Goal: Information Seeking & Learning: Check status

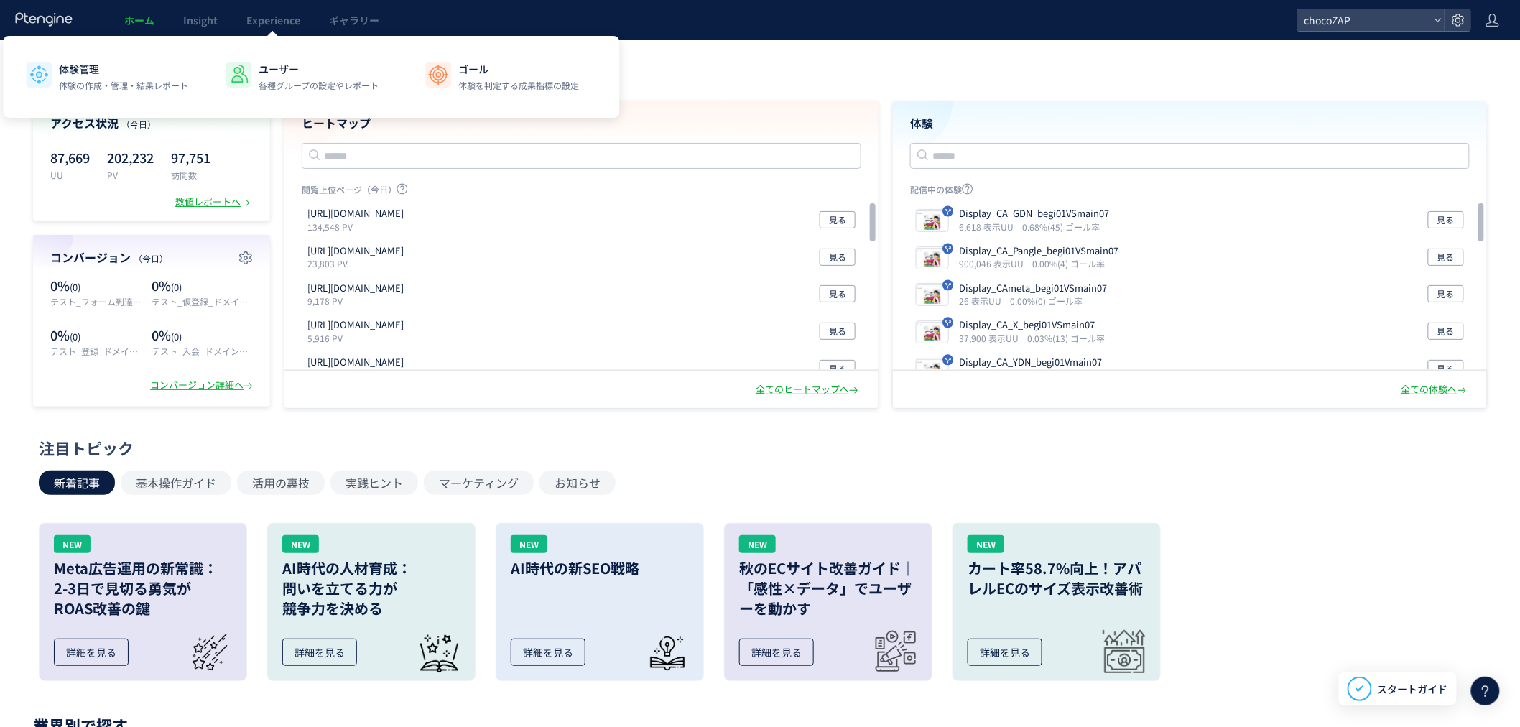
click at [270, 33] on div at bounding box center [272, 35] width 7 height 7
click at [283, 13] on span "Experience" at bounding box center [273, 20] width 54 height 14
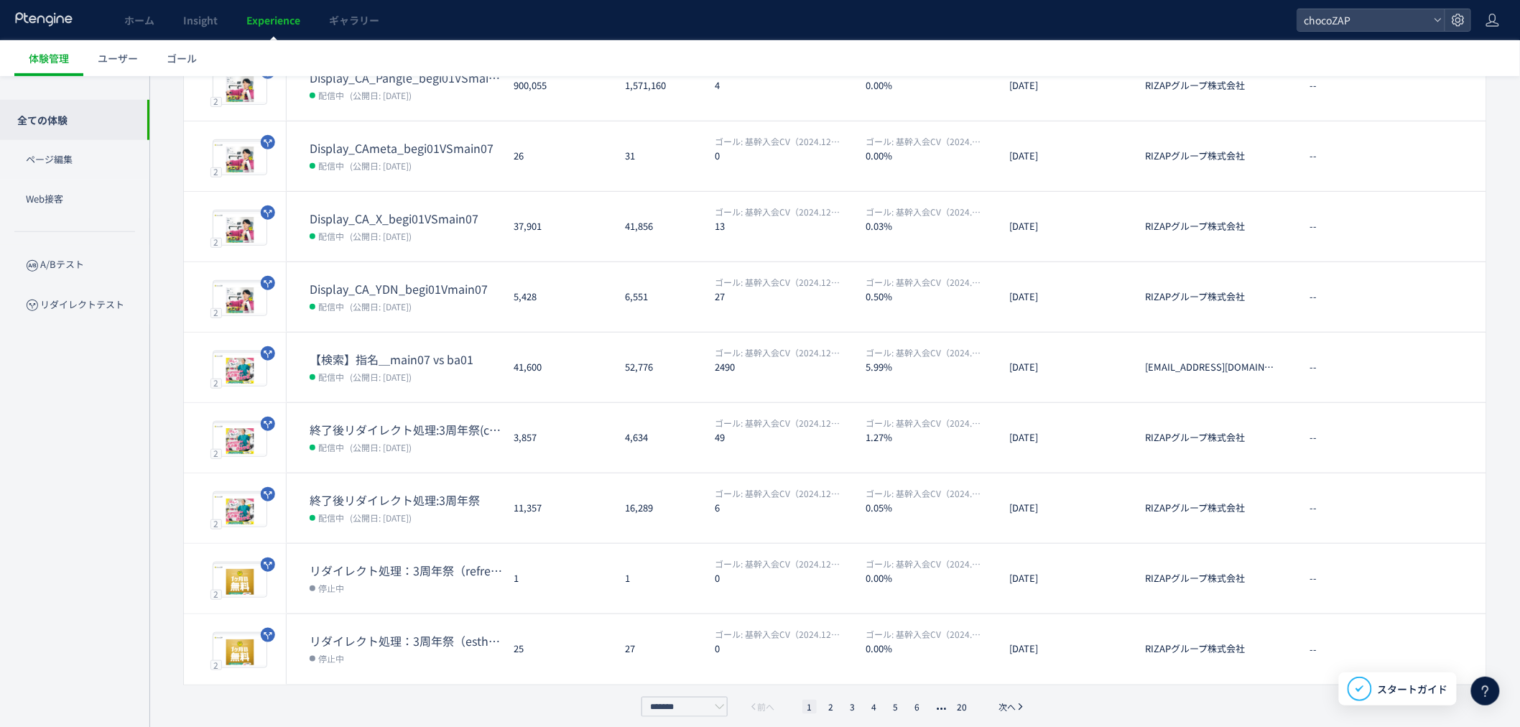
scroll to position [264, 0]
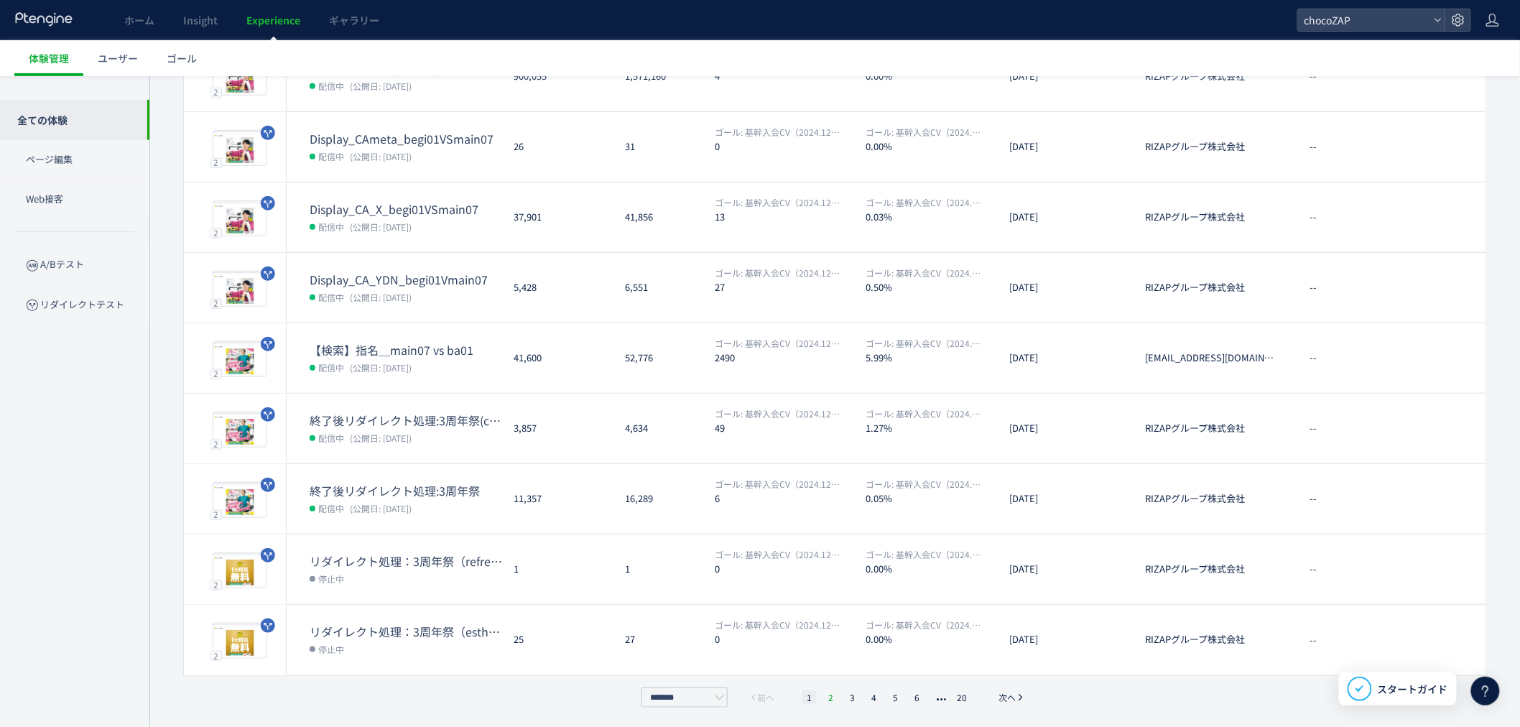
click at [846, 698] on li "2" at bounding box center [853, 698] width 14 height 14
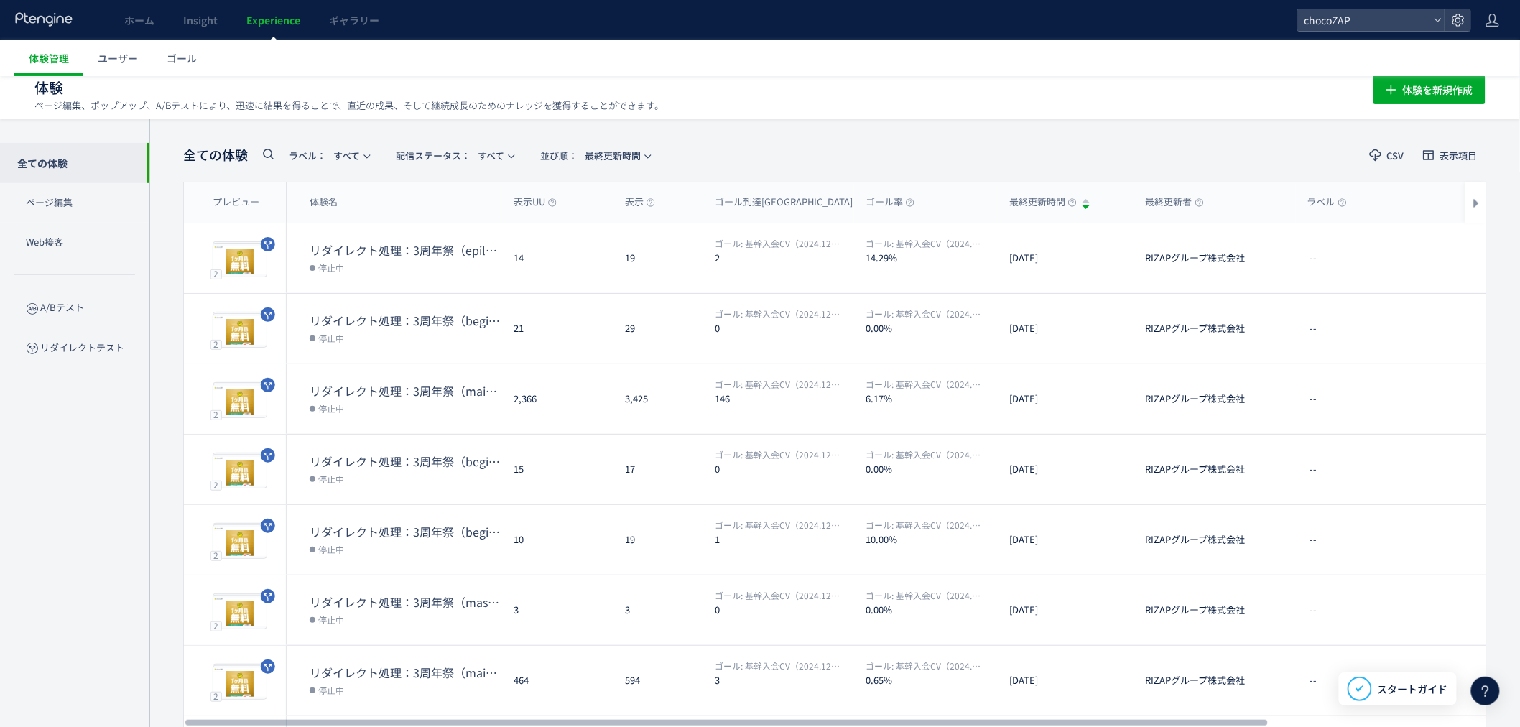
scroll to position [0, 0]
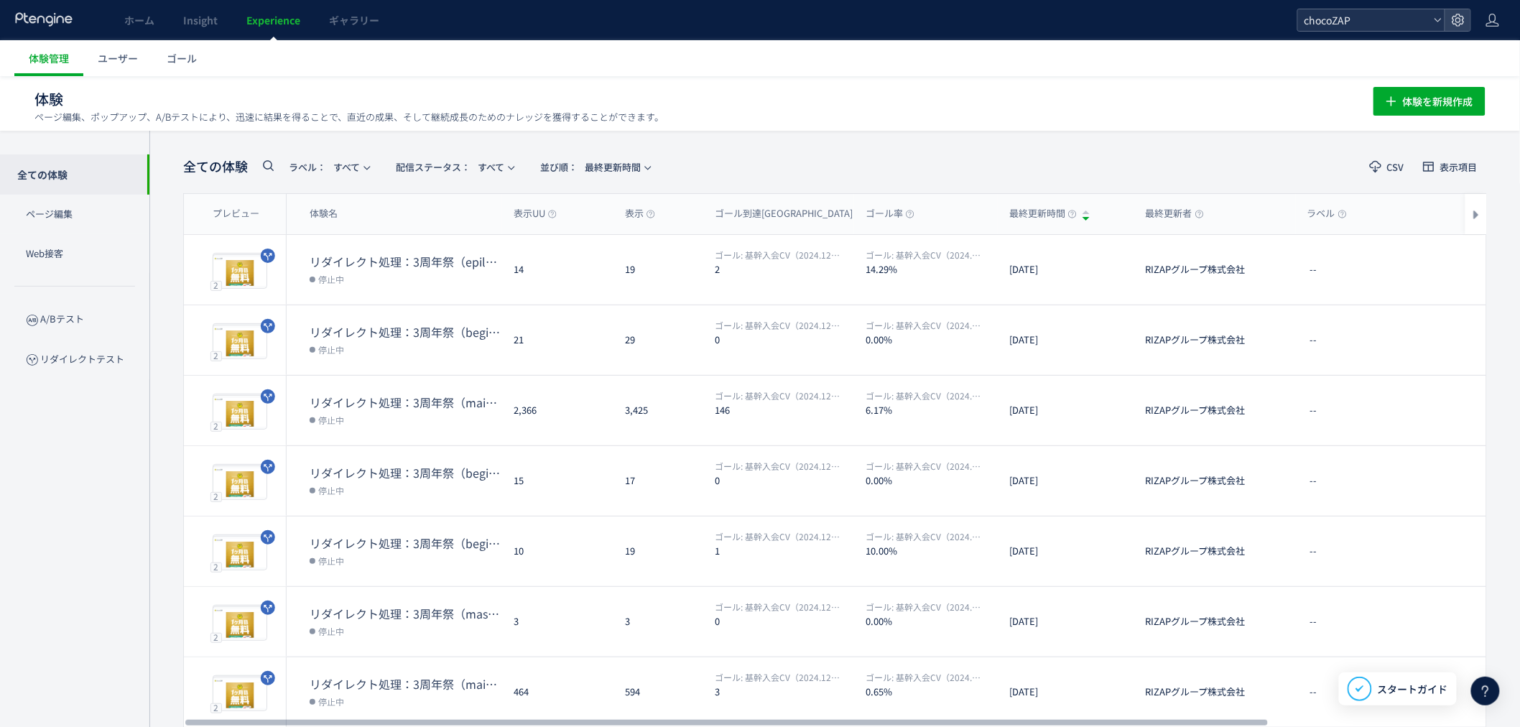
click at [1346, 11] on span "chocoZAP" at bounding box center [1365, 20] width 128 height 22
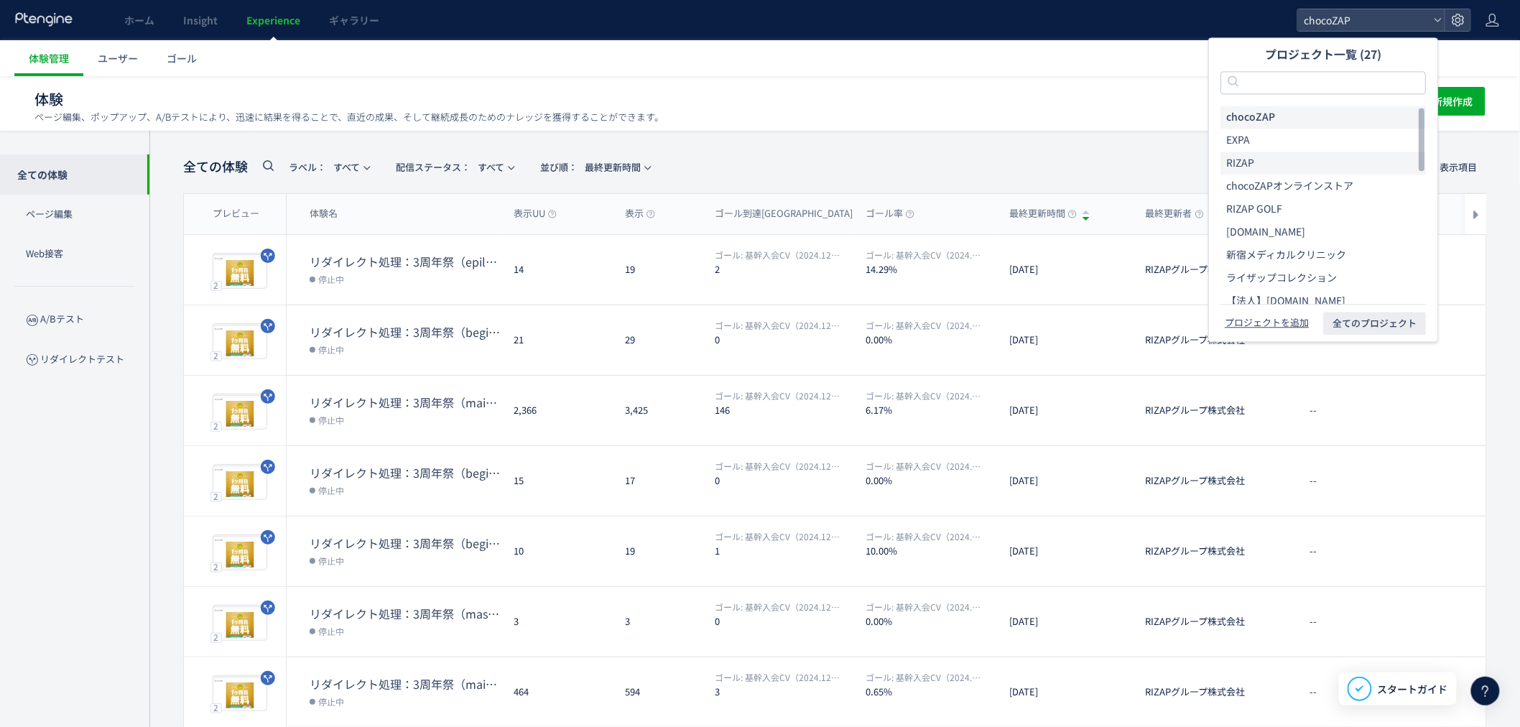
click at [1253, 167] on span "RIZAP" at bounding box center [1241, 164] width 28 height 14
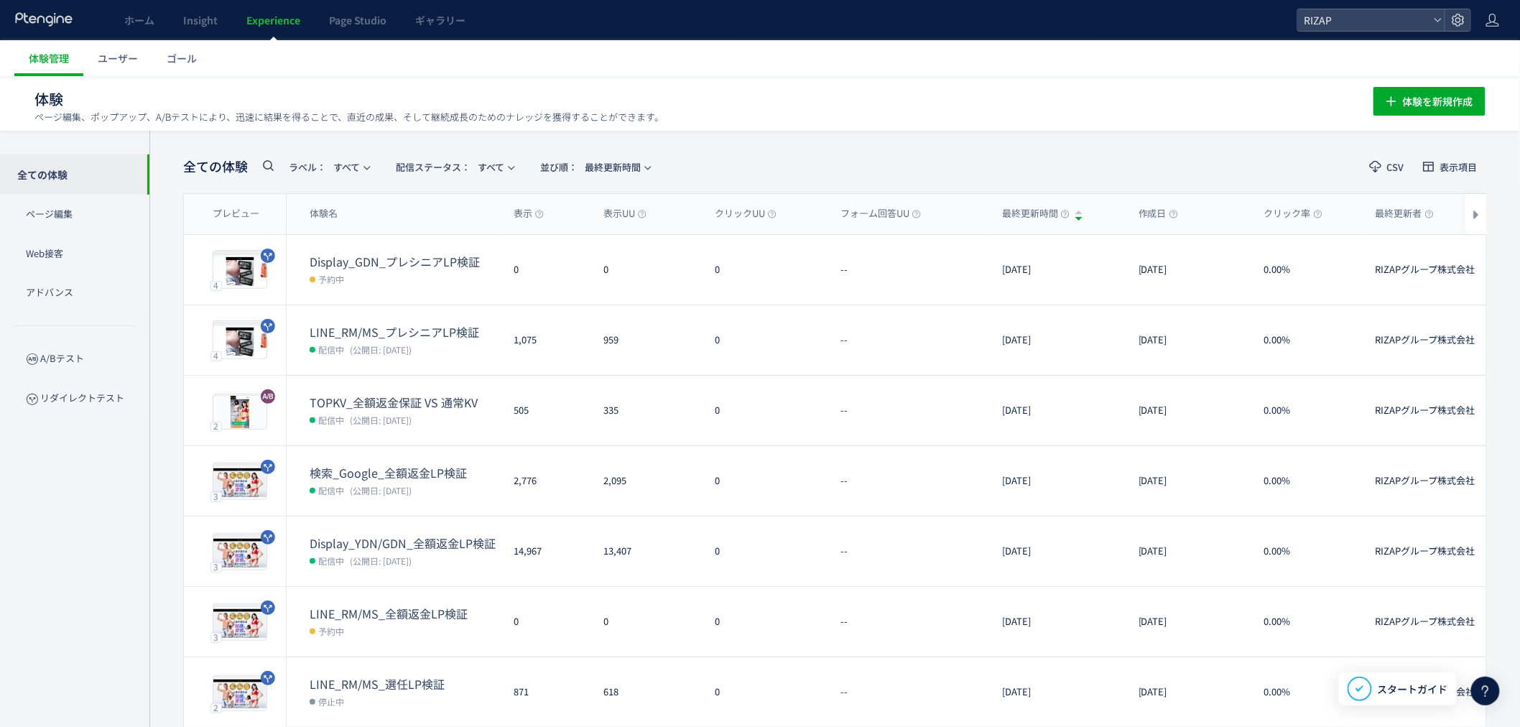
click at [412, 343] on span "(公開日: [DATE])" at bounding box center [381, 349] width 62 height 12
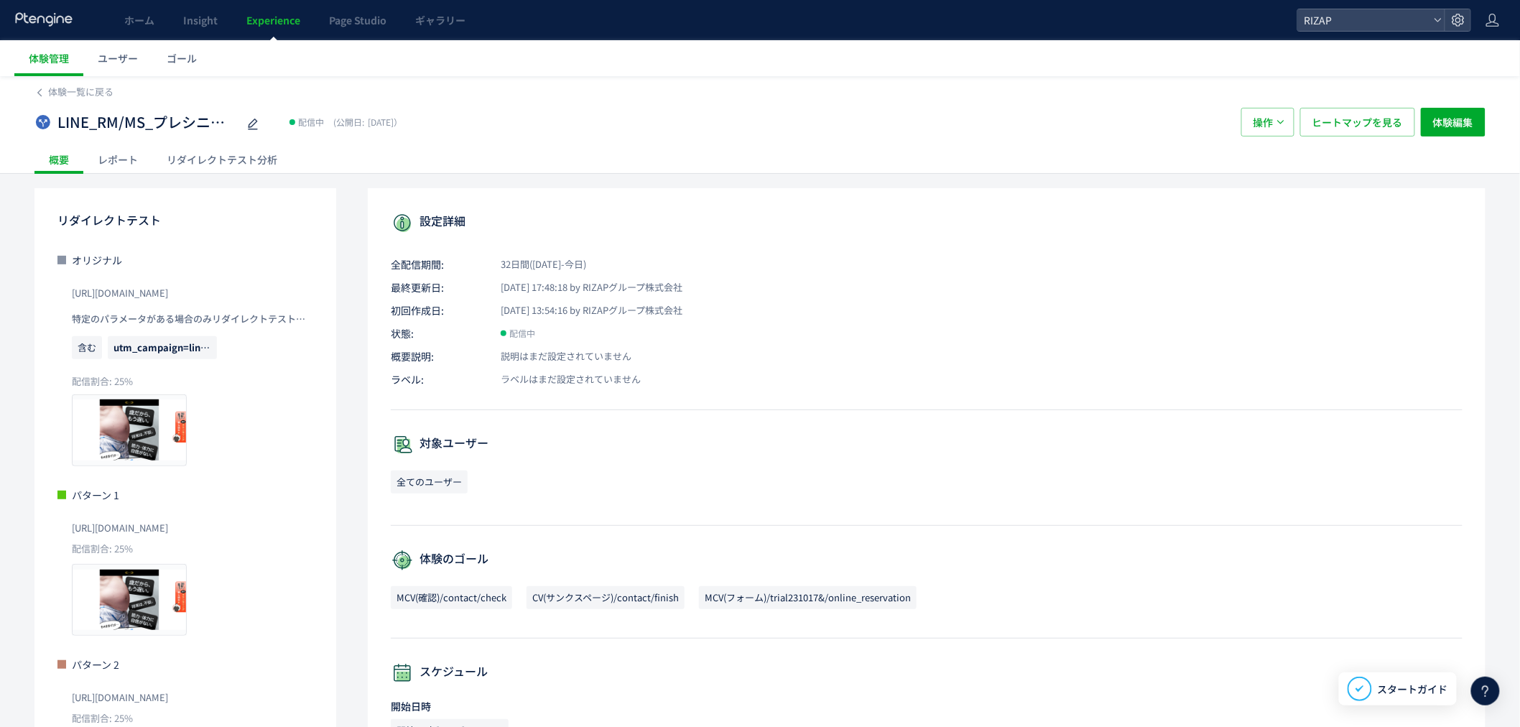
click at [112, 163] on div "レポート" at bounding box center [117, 159] width 69 height 29
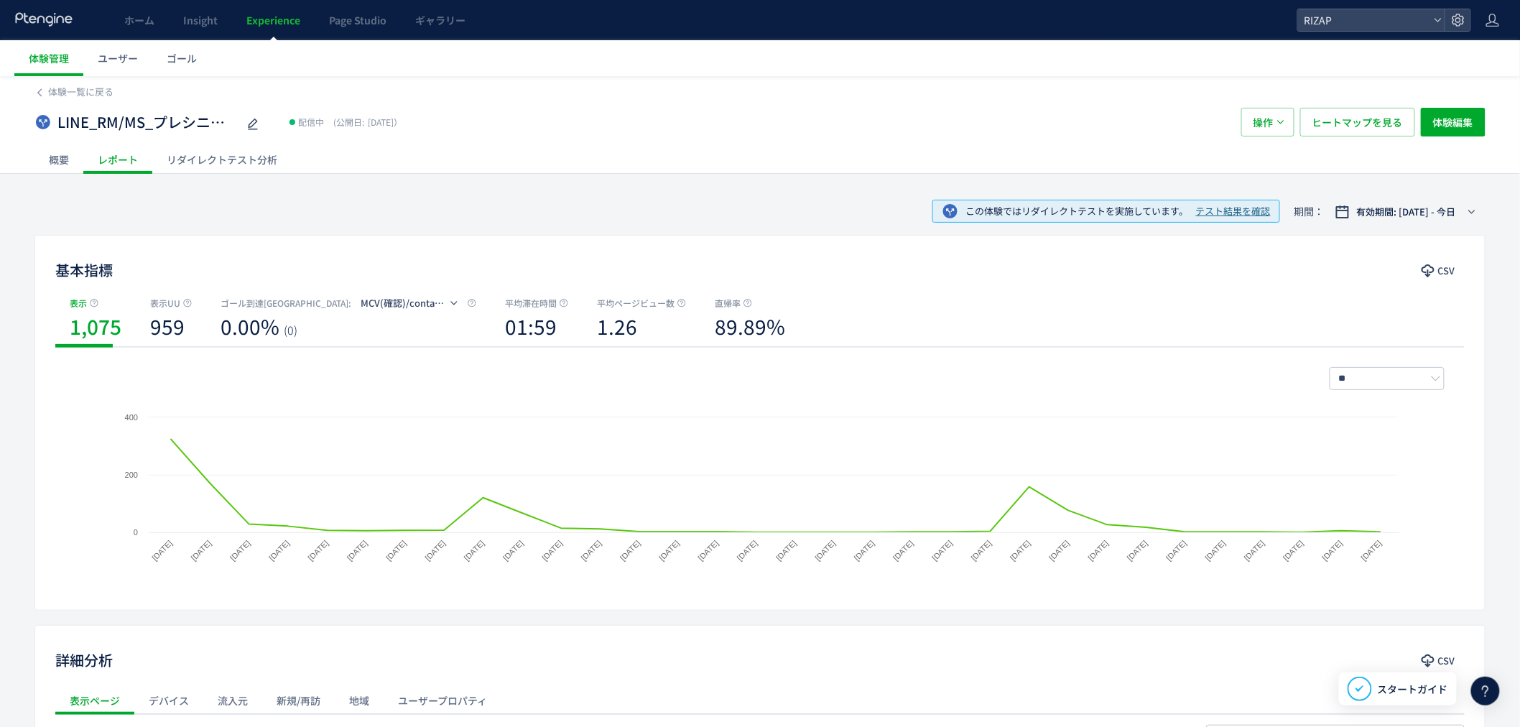
click at [49, 160] on div "概要" at bounding box center [58, 159] width 49 height 29
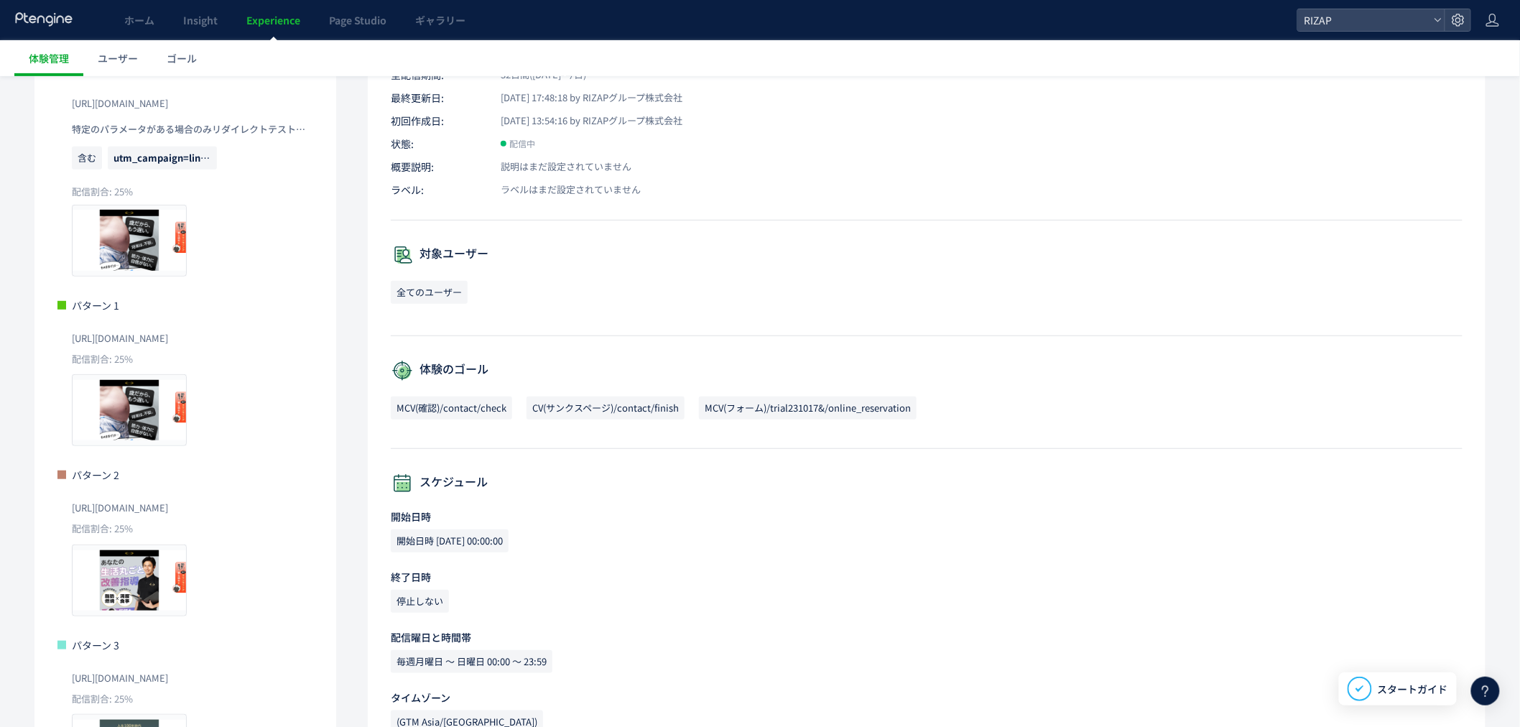
scroll to position [269, 0]
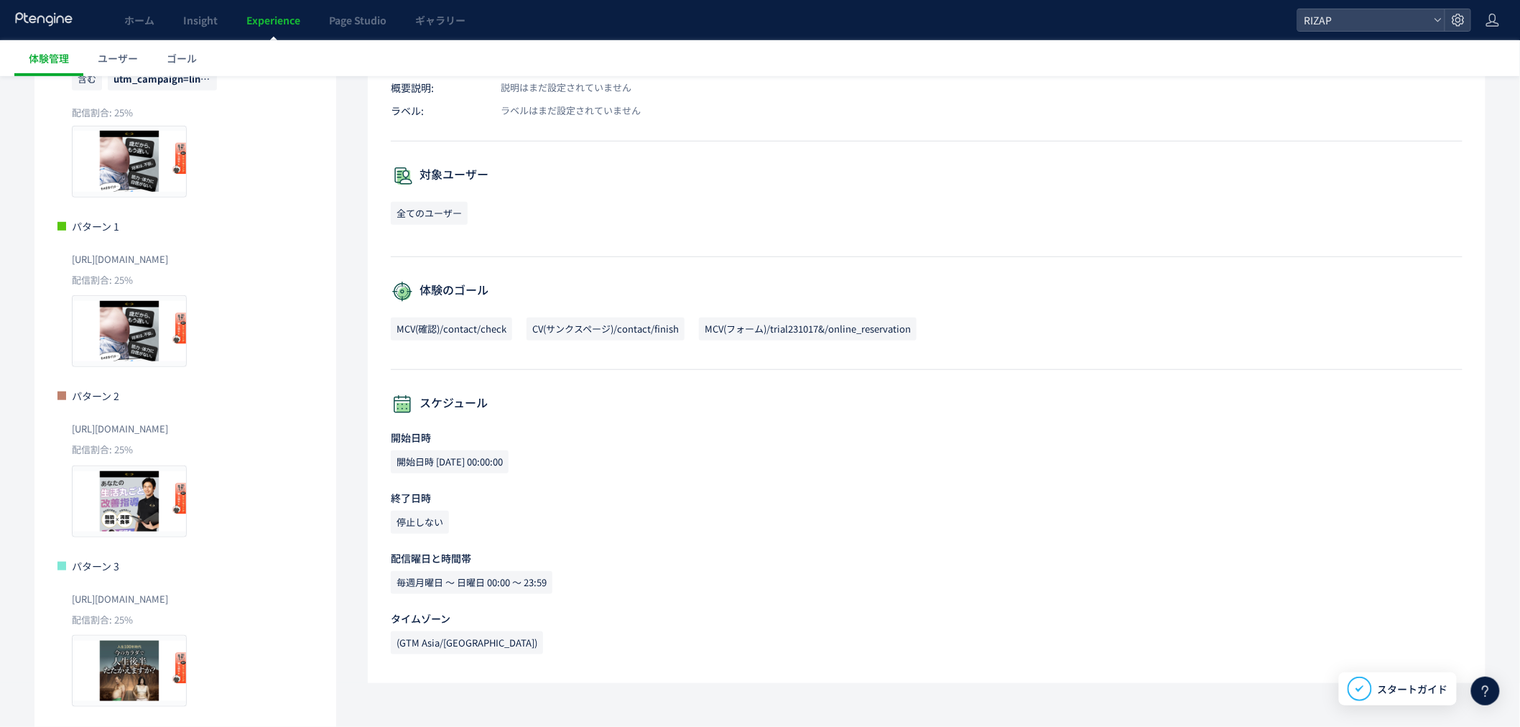
drag, startPoint x: 263, startPoint y: 596, endPoint x: 68, endPoint y: 612, distance: 195.3
click at [68, 612] on div "パターン 3 [URL][DOMAIN_NAME] 配信割合: 25% プレビュー" at bounding box center [185, 633] width 256 height 149
copy span "[URL][DOMAIN_NAME]"
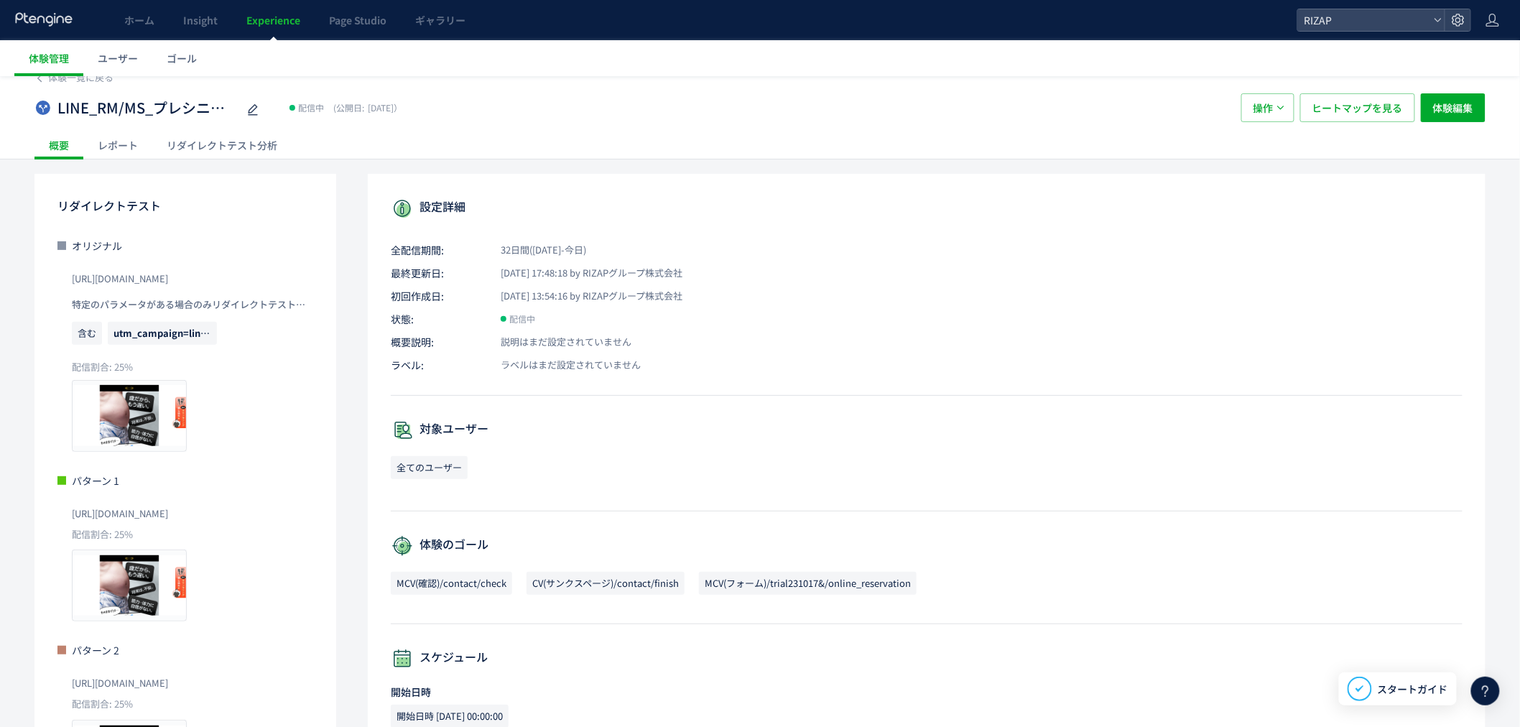
scroll to position [0, 0]
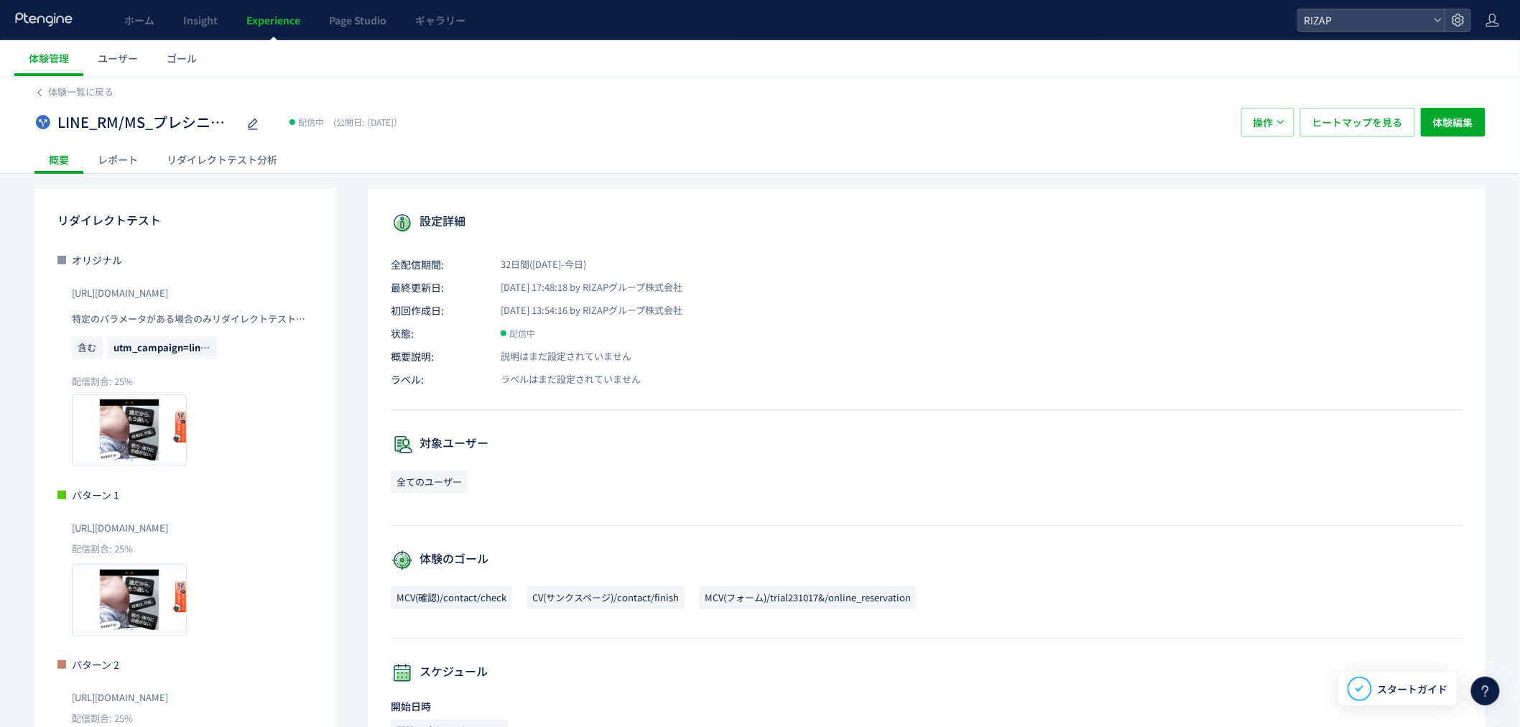
click at [34, 154] on div "概要" at bounding box center [58, 159] width 49 height 29
click at [285, 17] on span "Experience" at bounding box center [273, 20] width 54 height 14
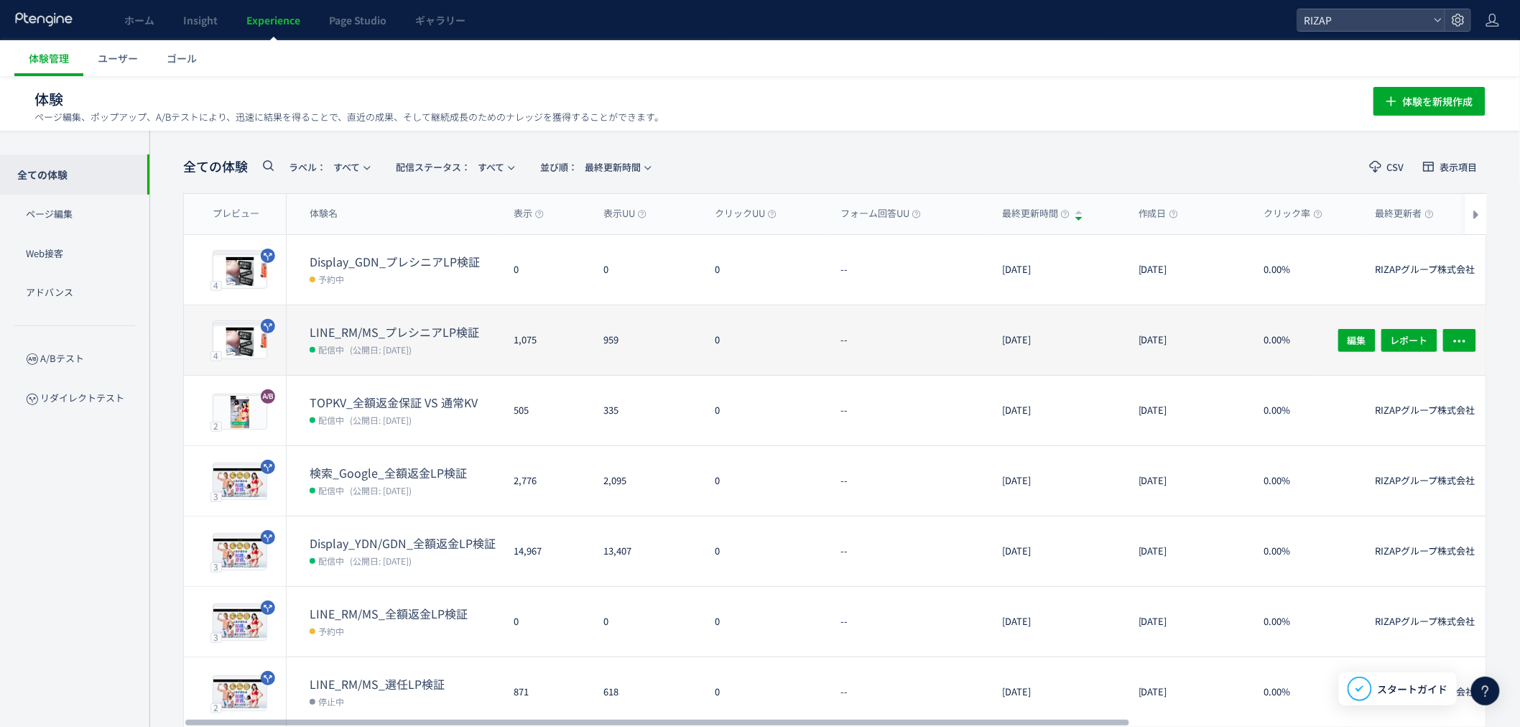
click at [405, 340] on dd "配信中 (公開日: [DATE])" at bounding box center [406, 349] width 193 height 19
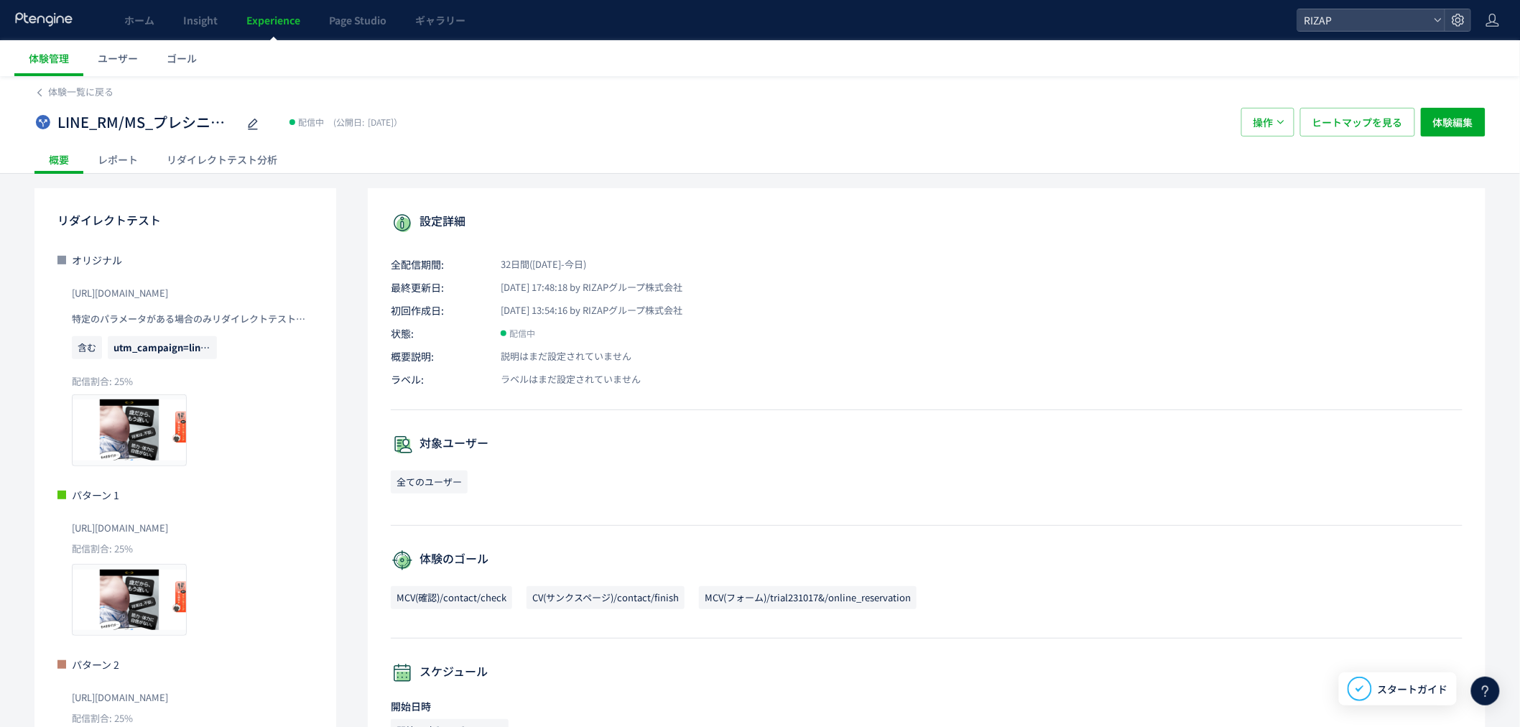
click at [262, 32] on link "Experience" at bounding box center [273, 20] width 83 height 40
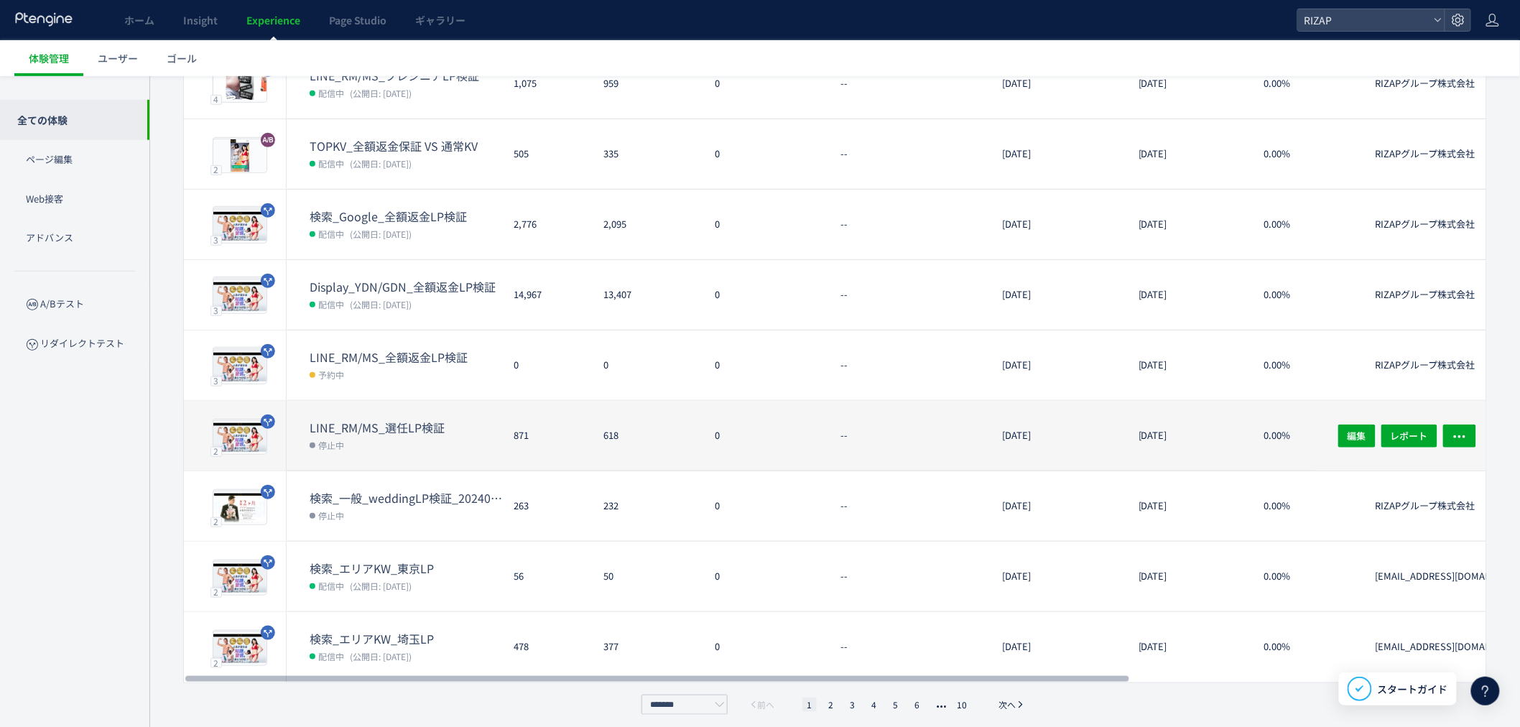
scroll to position [264, 0]
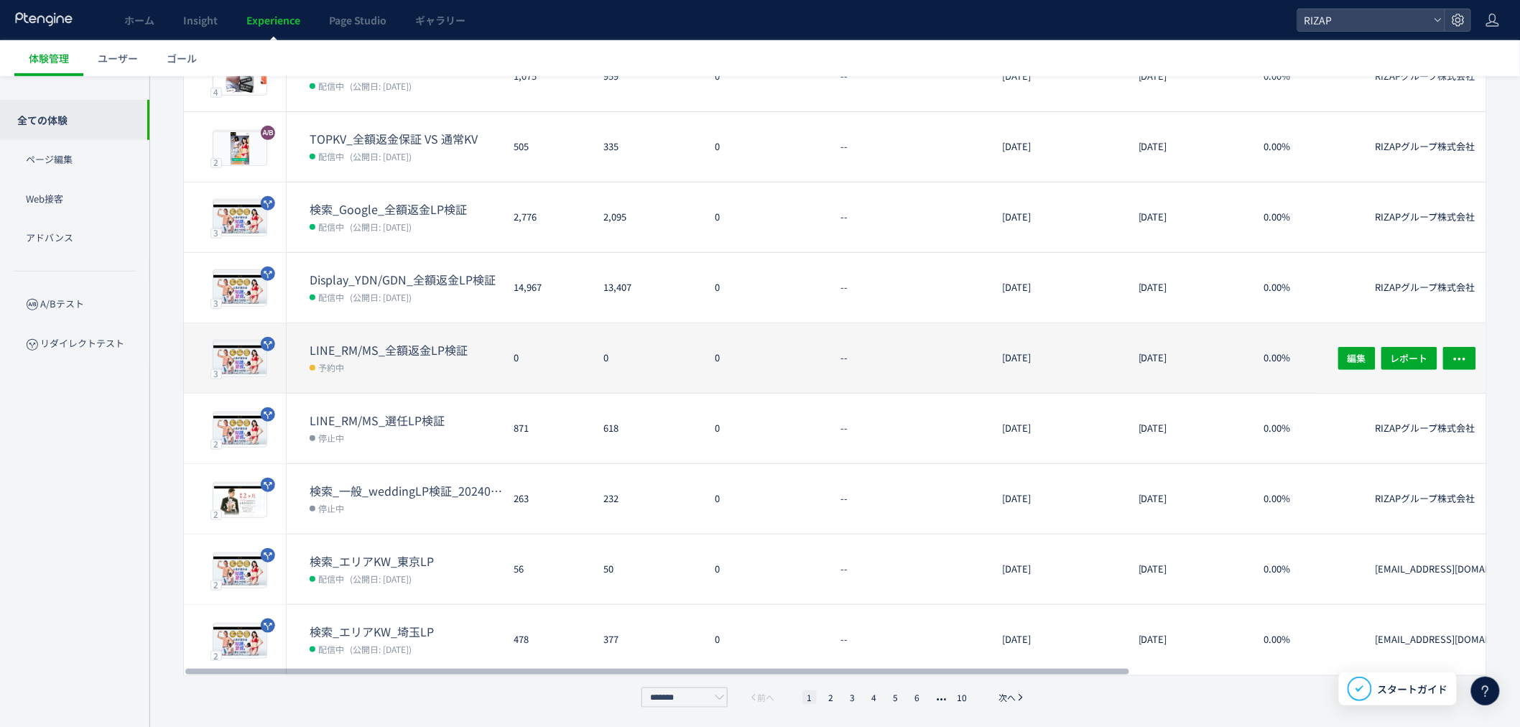
click at [387, 369] on dd "予約中" at bounding box center [406, 367] width 193 height 19
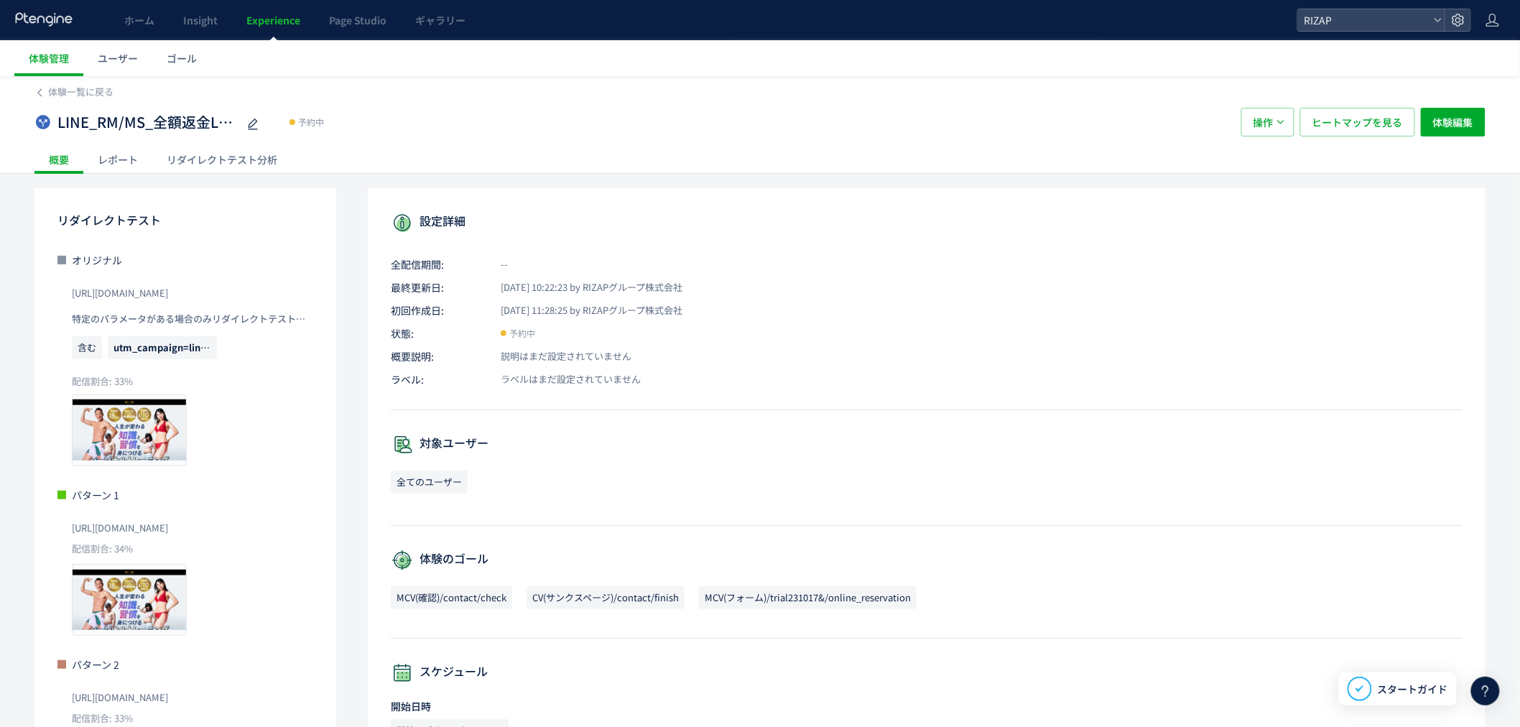
click at [282, 22] on span "Experience" at bounding box center [273, 20] width 54 height 14
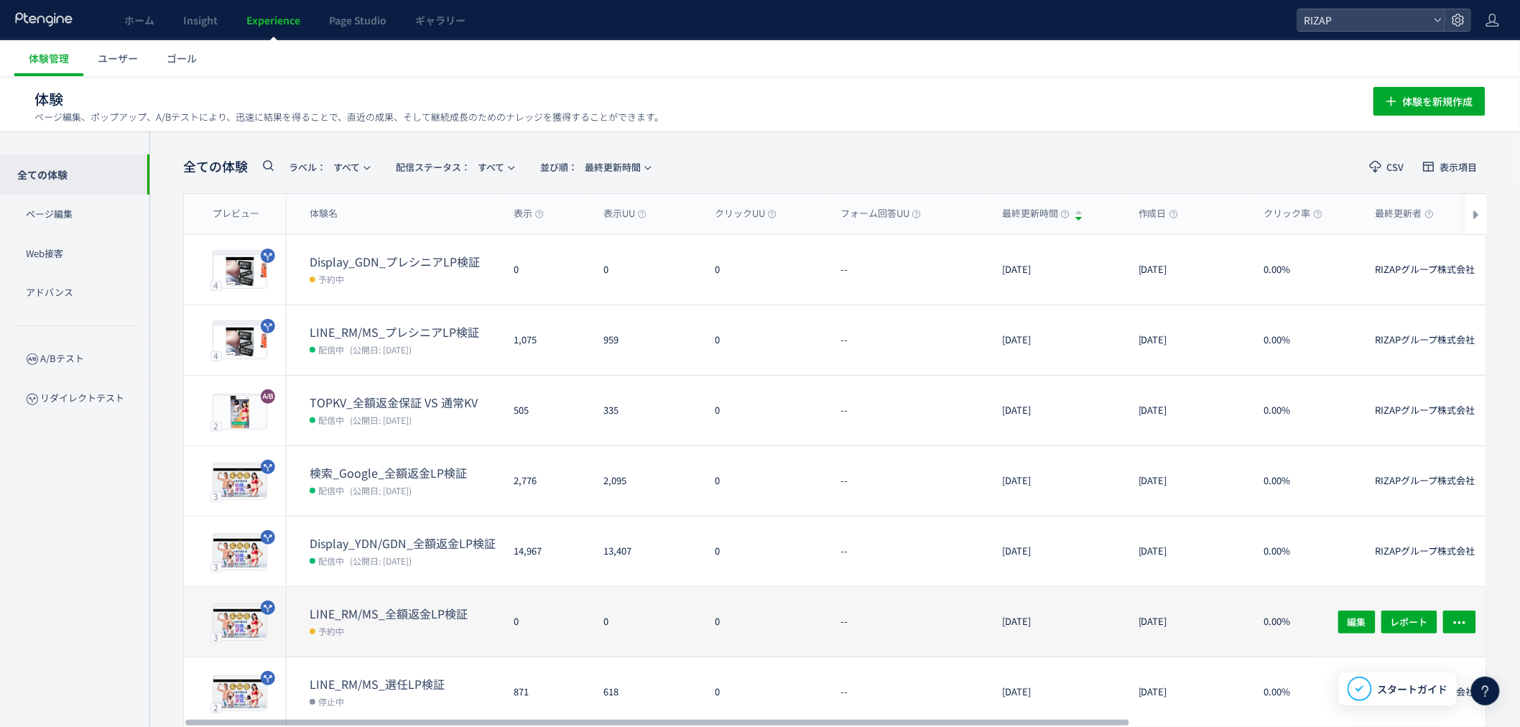
click at [405, 619] on dt "LINE_RM/MS_全額返金LP検証" at bounding box center [406, 614] width 193 height 17
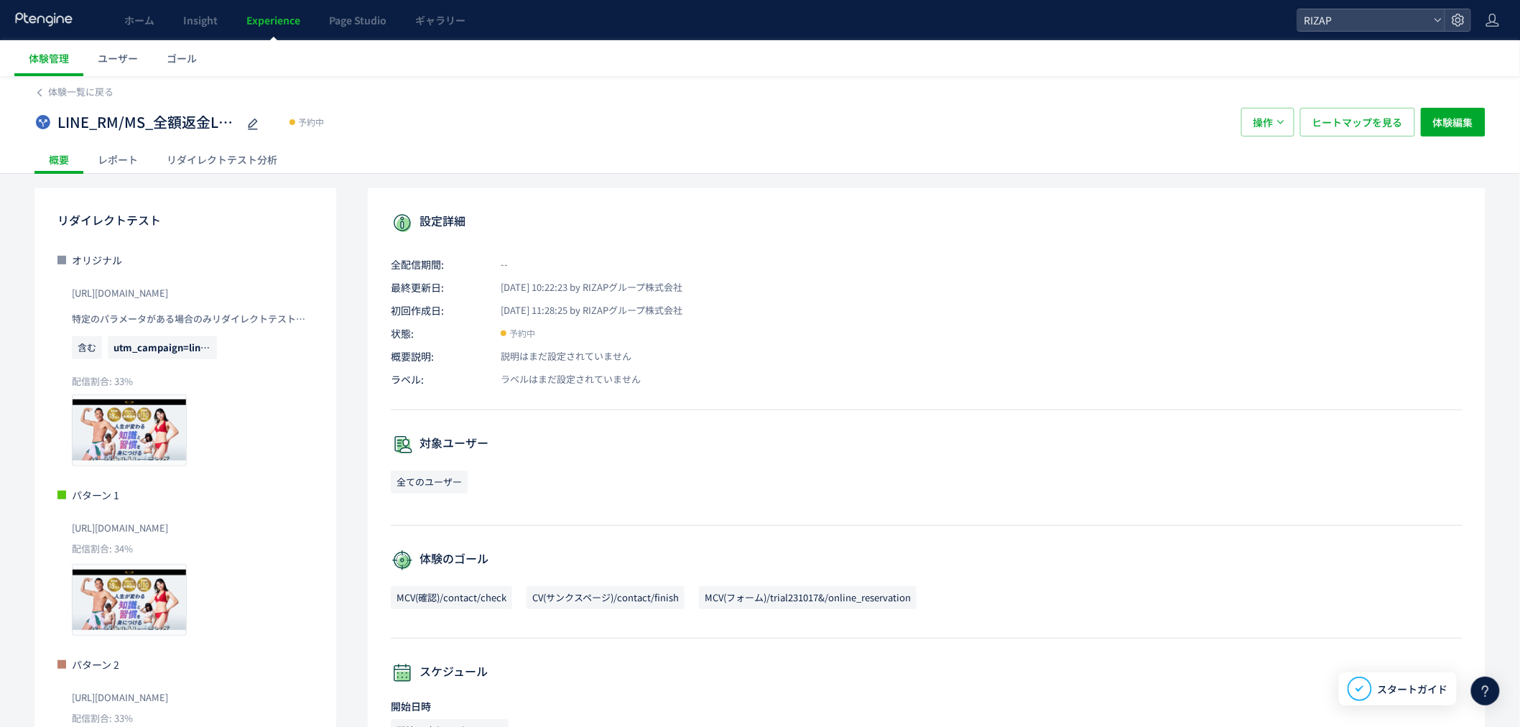
click at [109, 162] on div "レポート" at bounding box center [117, 159] width 69 height 29
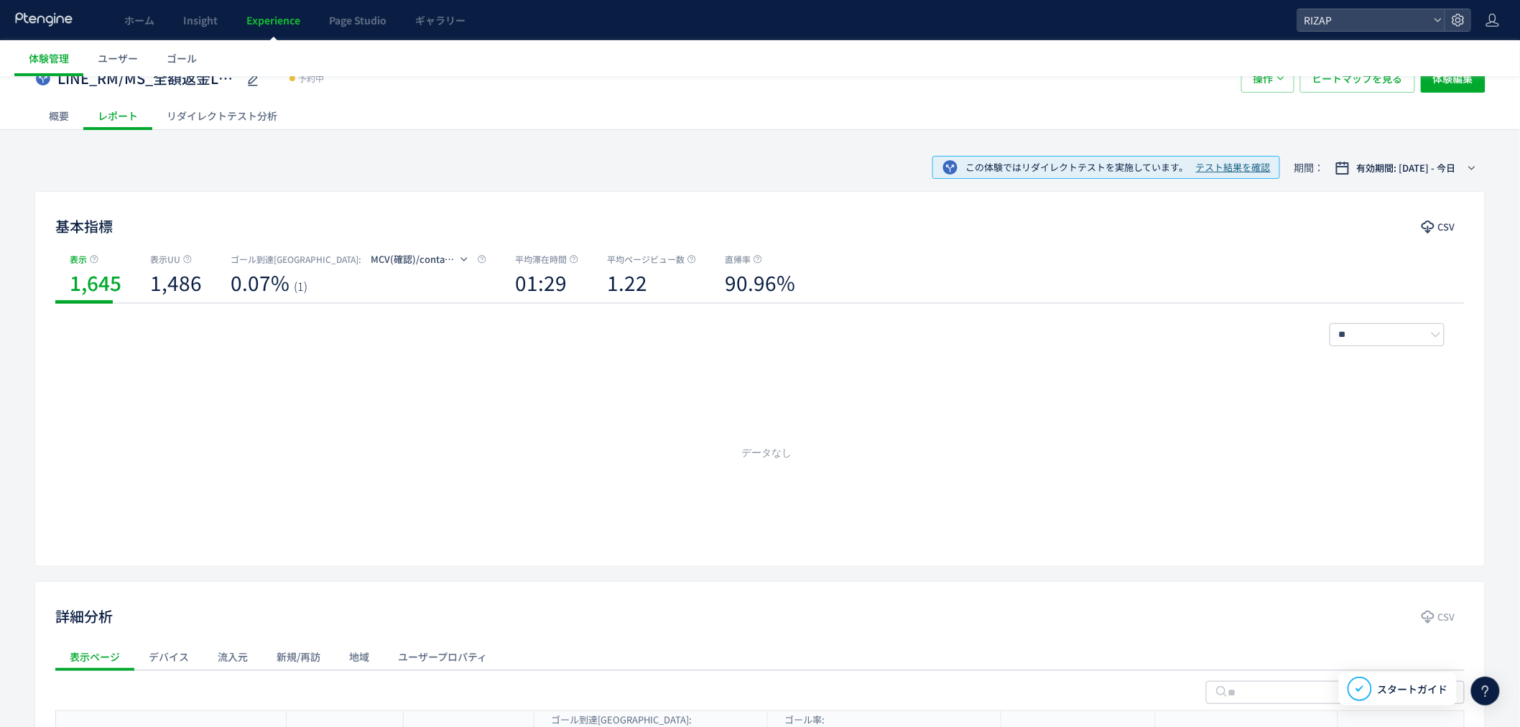
scroll to position [23, 0]
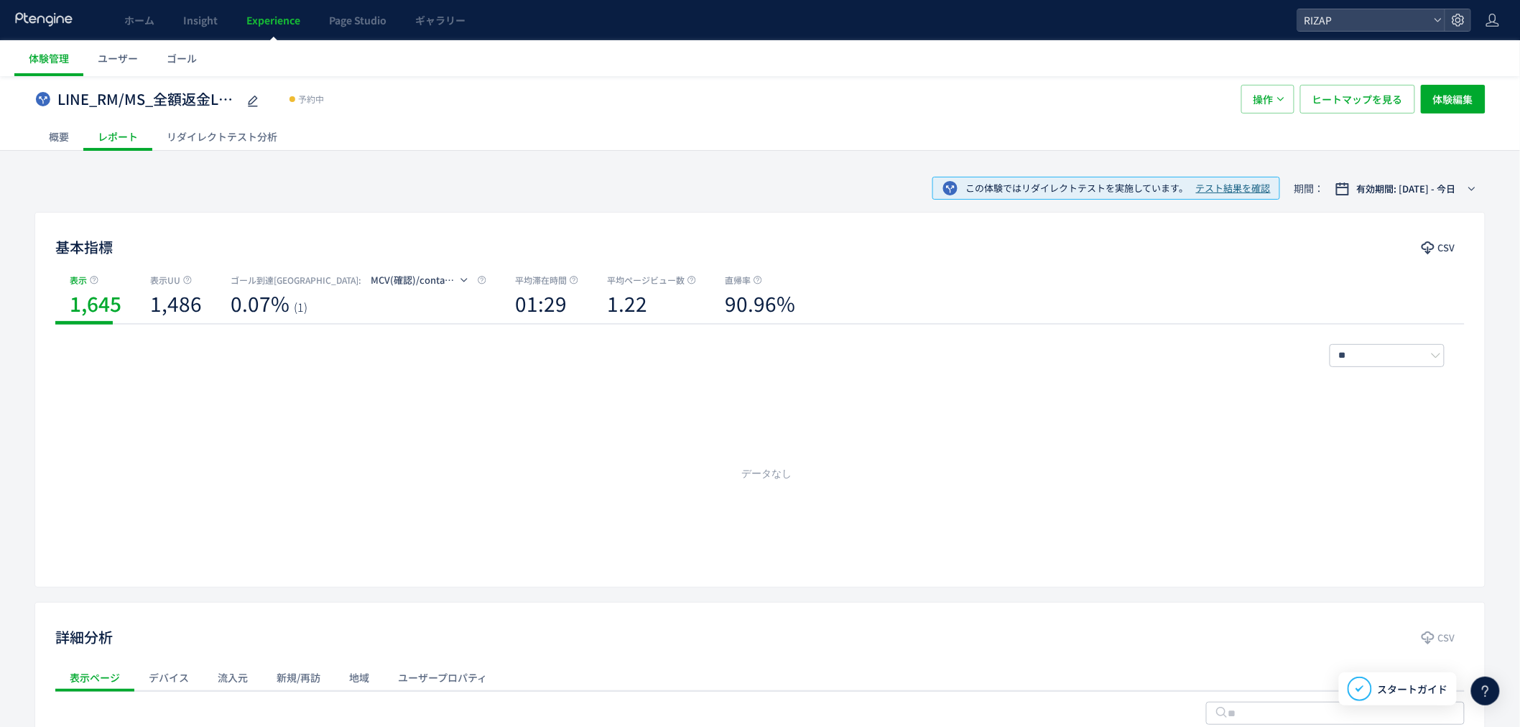
click at [67, 130] on div "概要" at bounding box center [58, 136] width 49 height 29
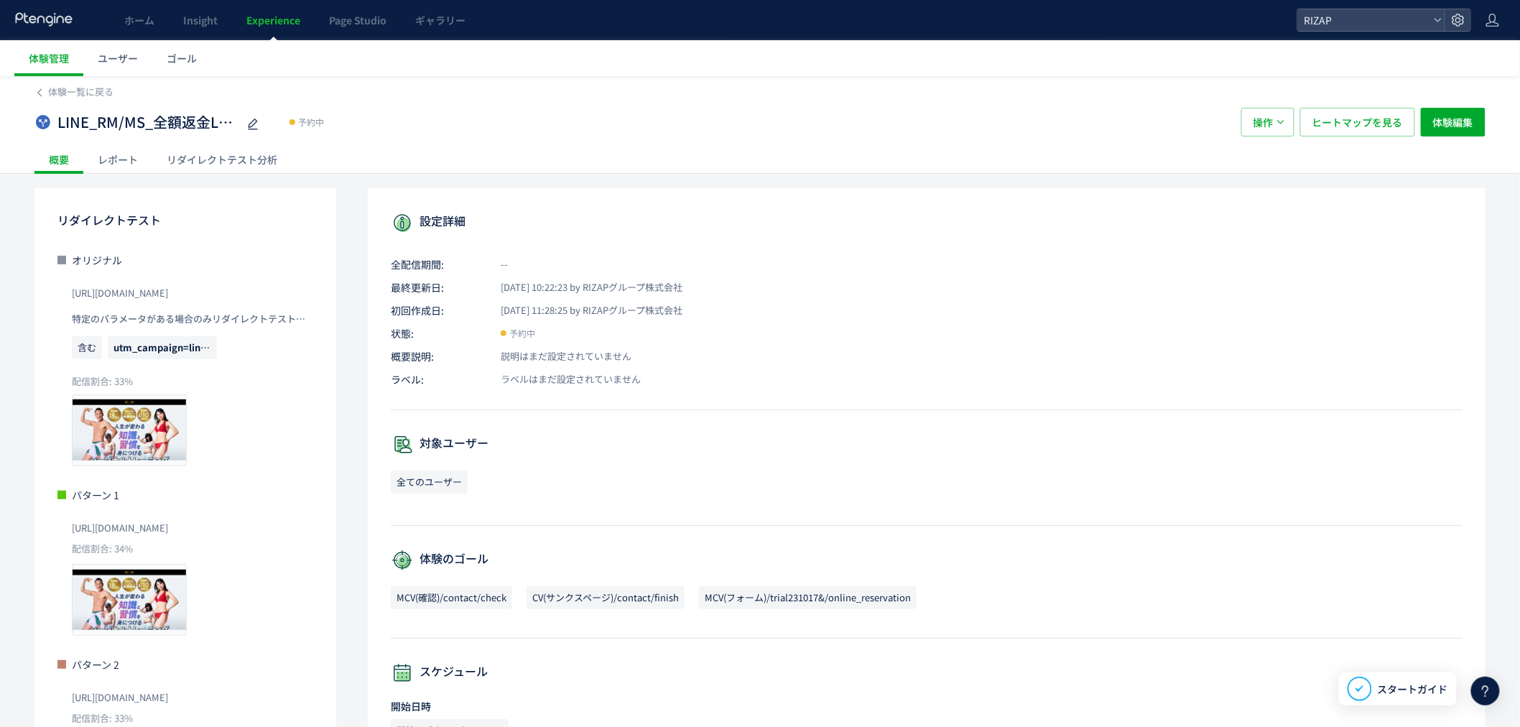
drag, startPoint x: 237, startPoint y: 297, endPoint x: 43, endPoint y: 297, distance: 194.0
click at [43, 297] on div "リダイレクトテスト オリジナル https://lp.rizap.jp/lp/cmlink-241201/ 特定のパラメータがある場合のみリダイレクトテストを…" at bounding box center [185, 507] width 302 height 638
click at [300, 203] on div "リダイレクトテスト オリジナル https://lp.rizap.jp/lp/cmlink-241201/ 特定のパラメータがある場合のみリダイレクトテストを…" at bounding box center [185, 507] width 302 height 638
click at [126, 160] on div "レポート" at bounding box center [117, 159] width 69 height 29
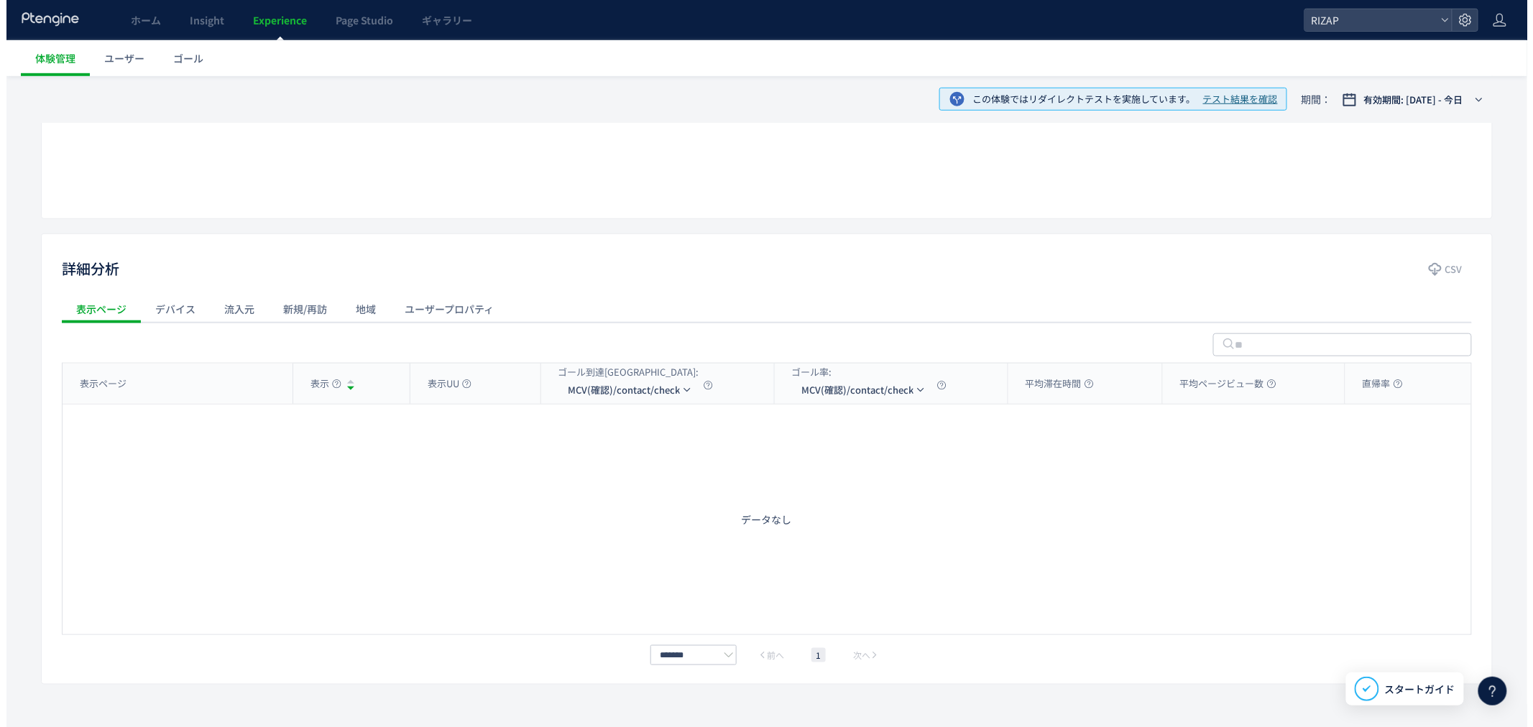
scroll to position [342, 0]
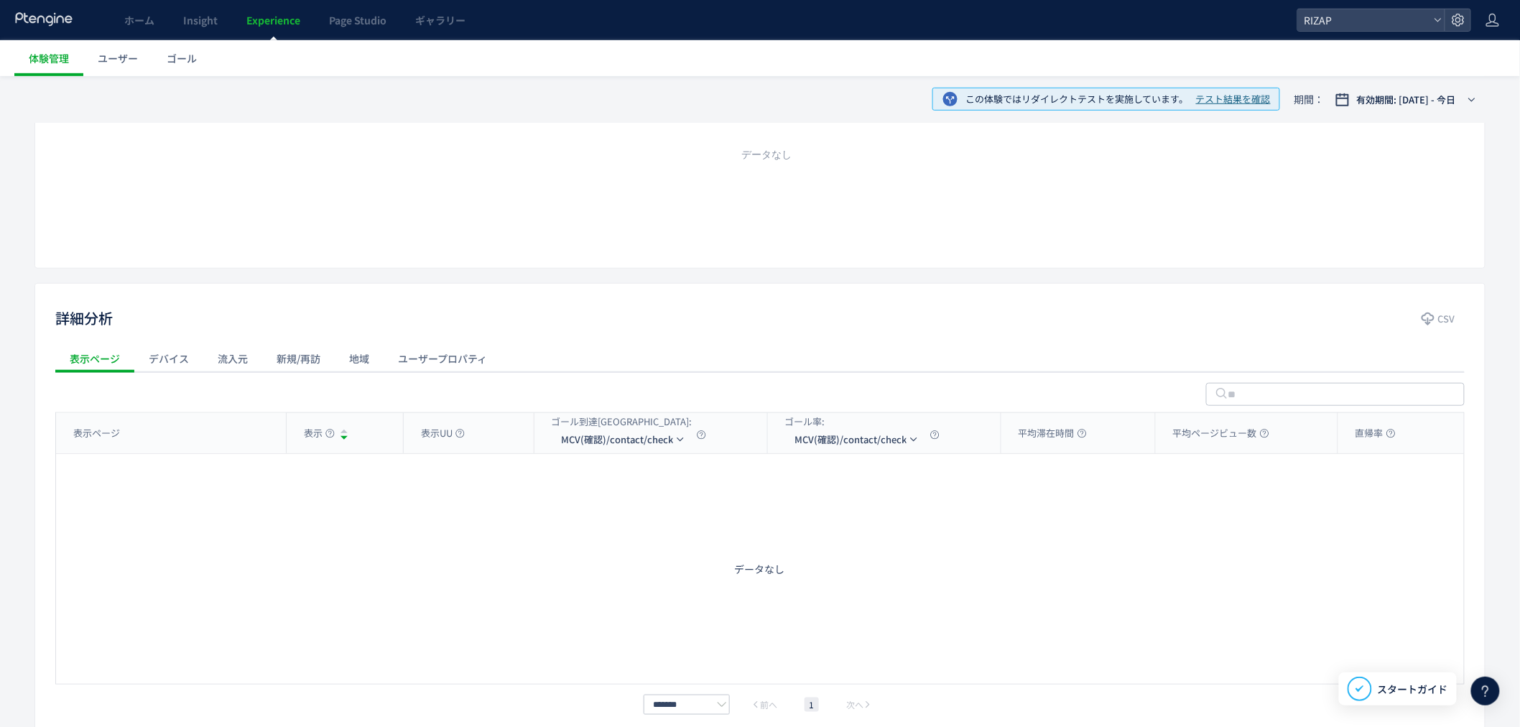
click at [1219, 93] on span "テスト結果を確認" at bounding box center [1233, 100] width 75 height 14
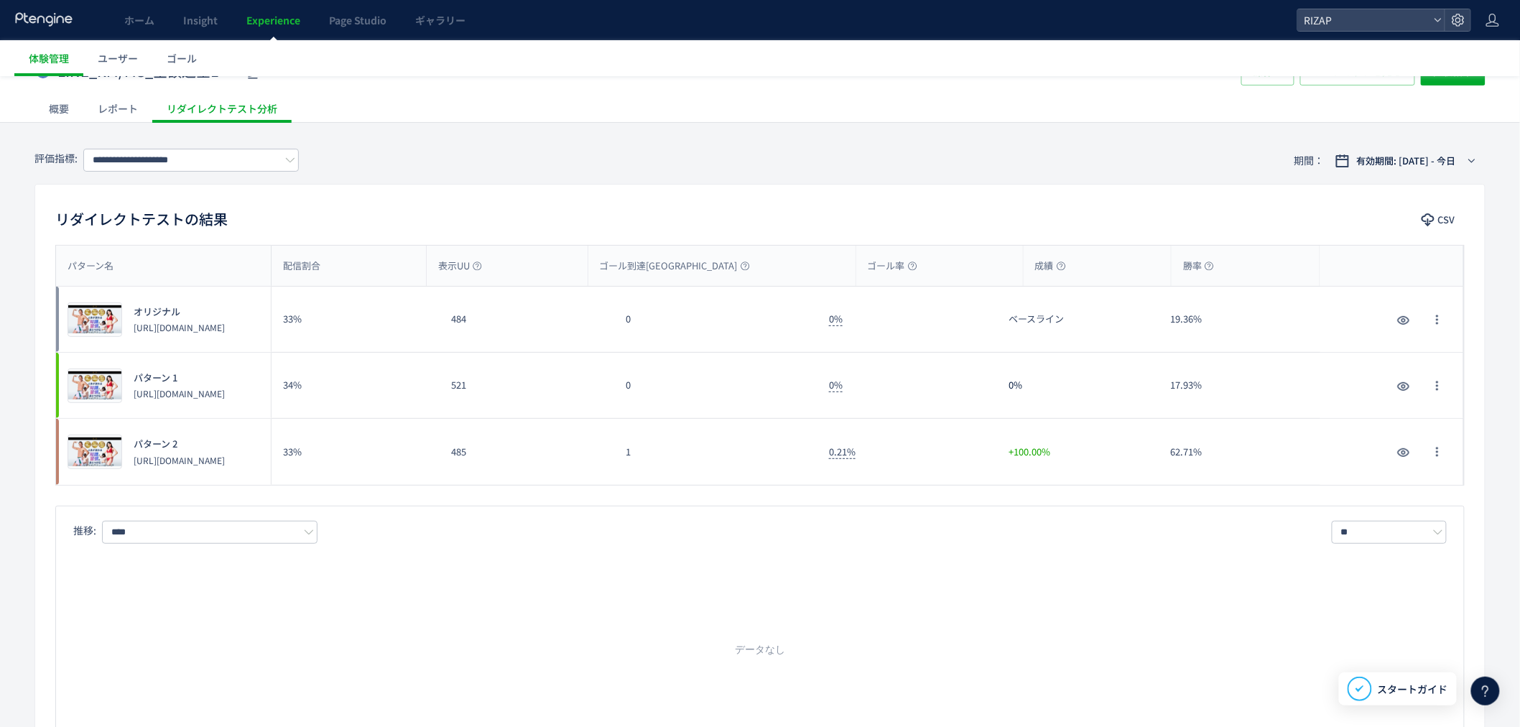
scroll to position [80, 0]
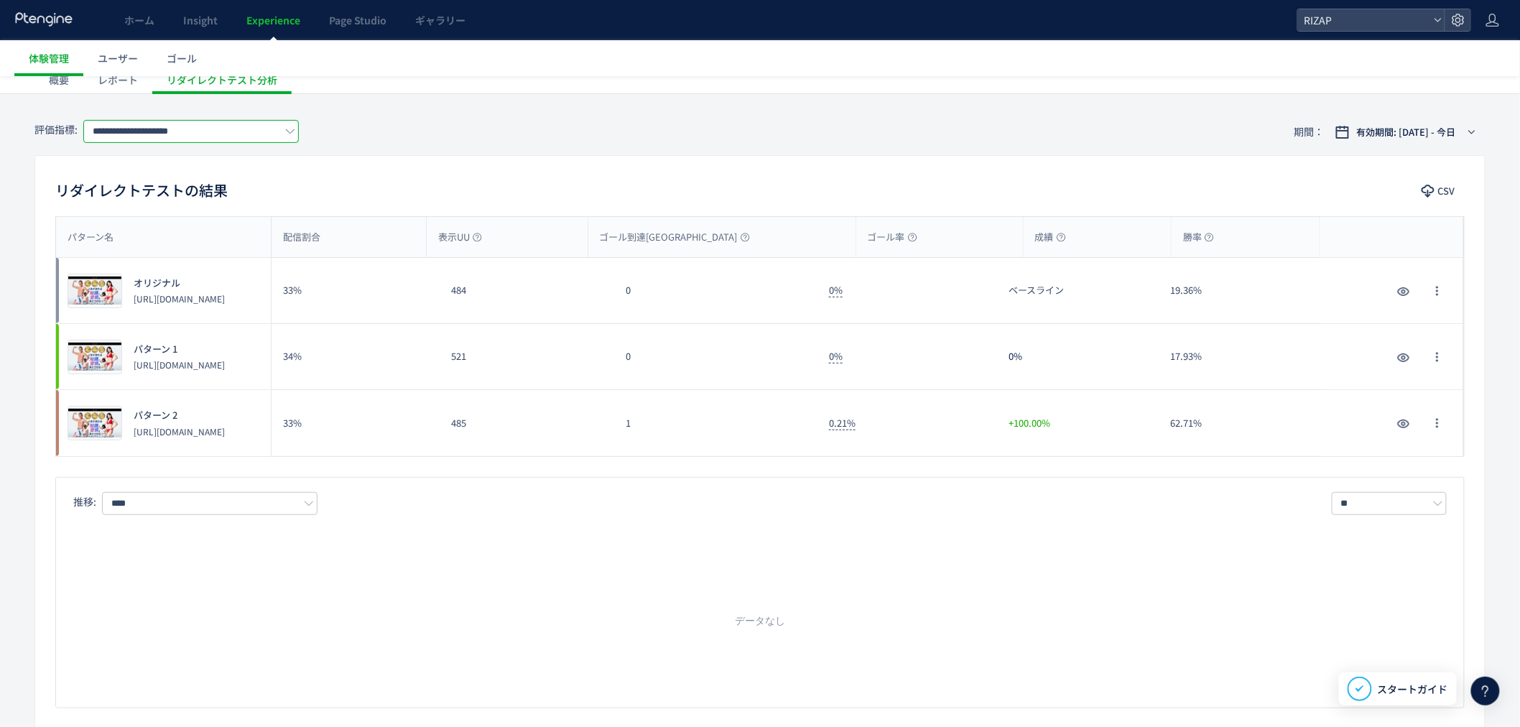
click at [212, 137] on input "**********" at bounding box center [191, 131] width 216 height 23
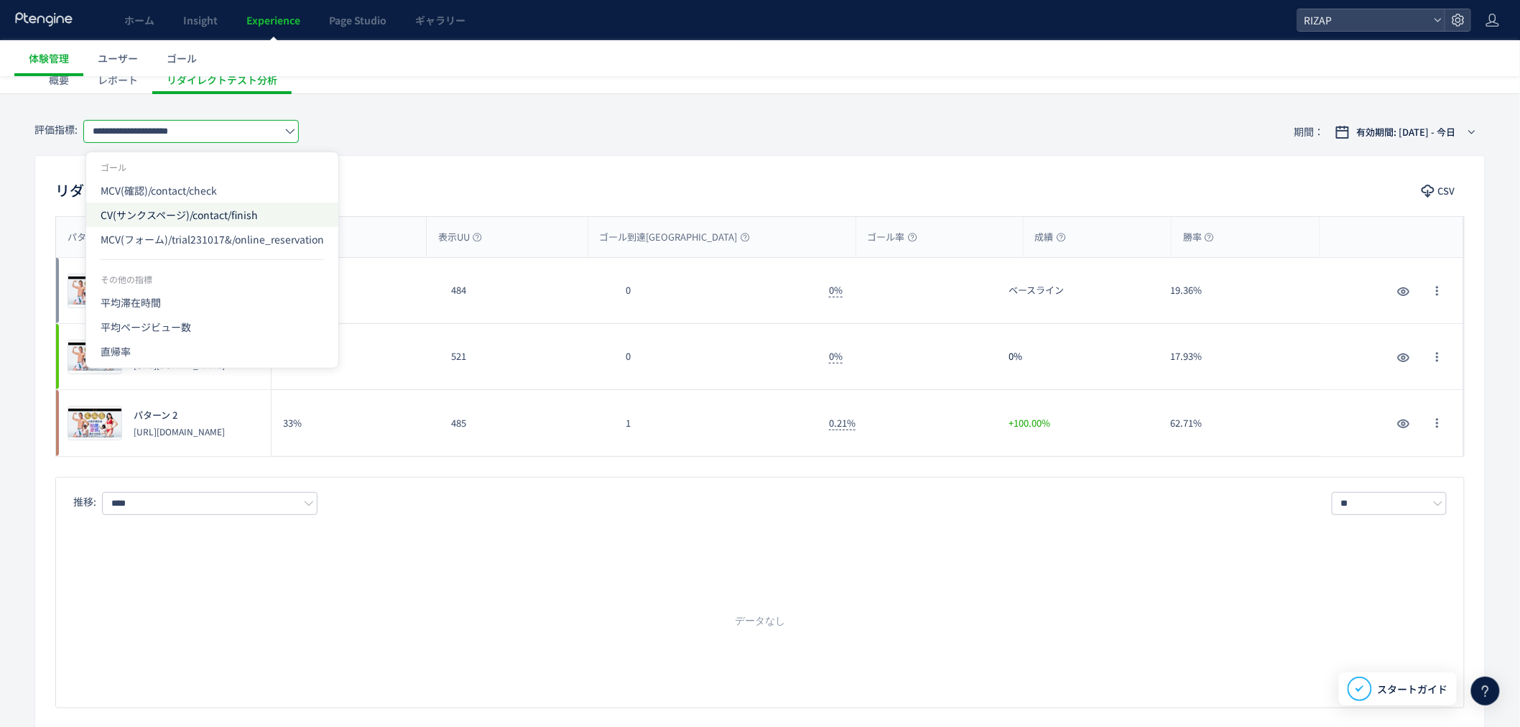
click at [0, 0] on span "CV(サンクスページ)/contact/finish" at bounding box center [0, 0] width 0 height 0
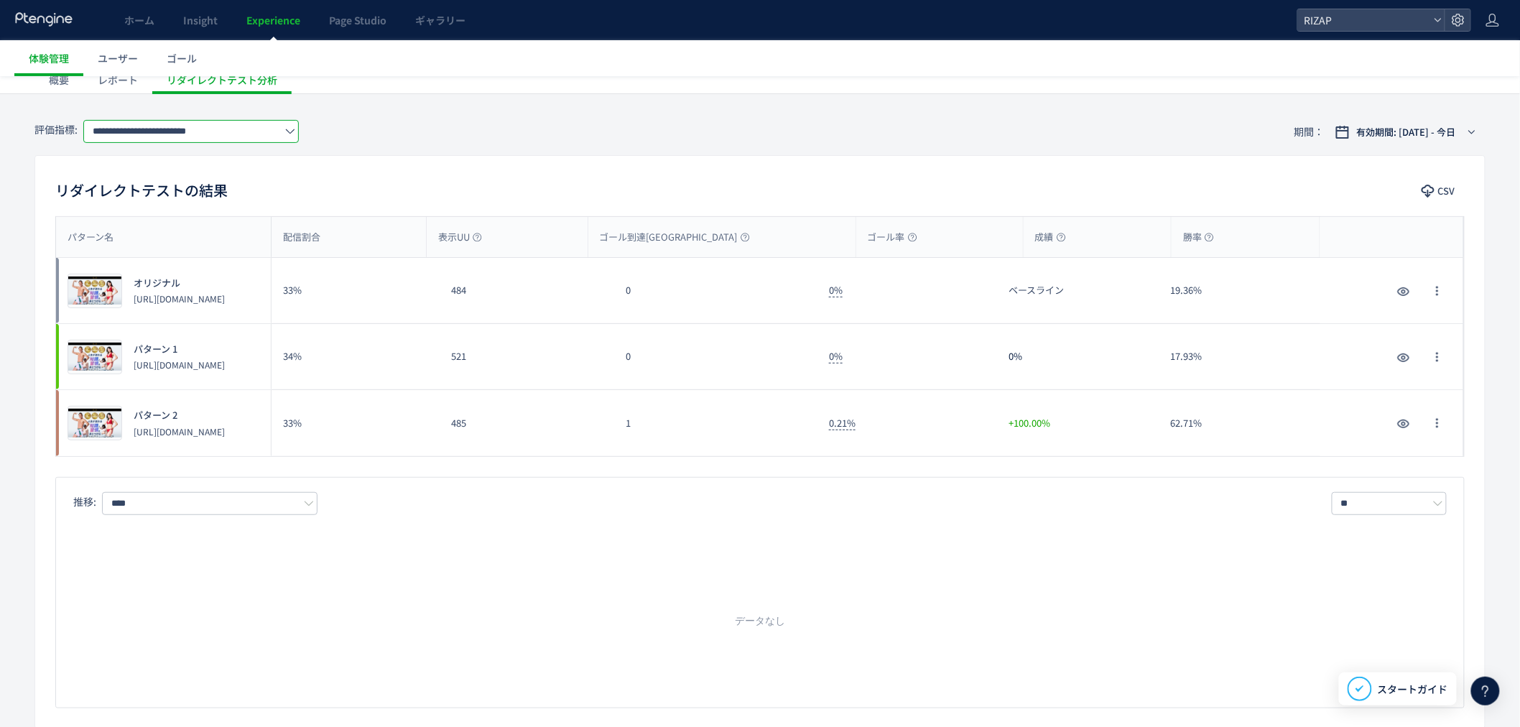
click at [180, 138] on input "**********" at bounding box center [191, 131] width 216 height 23
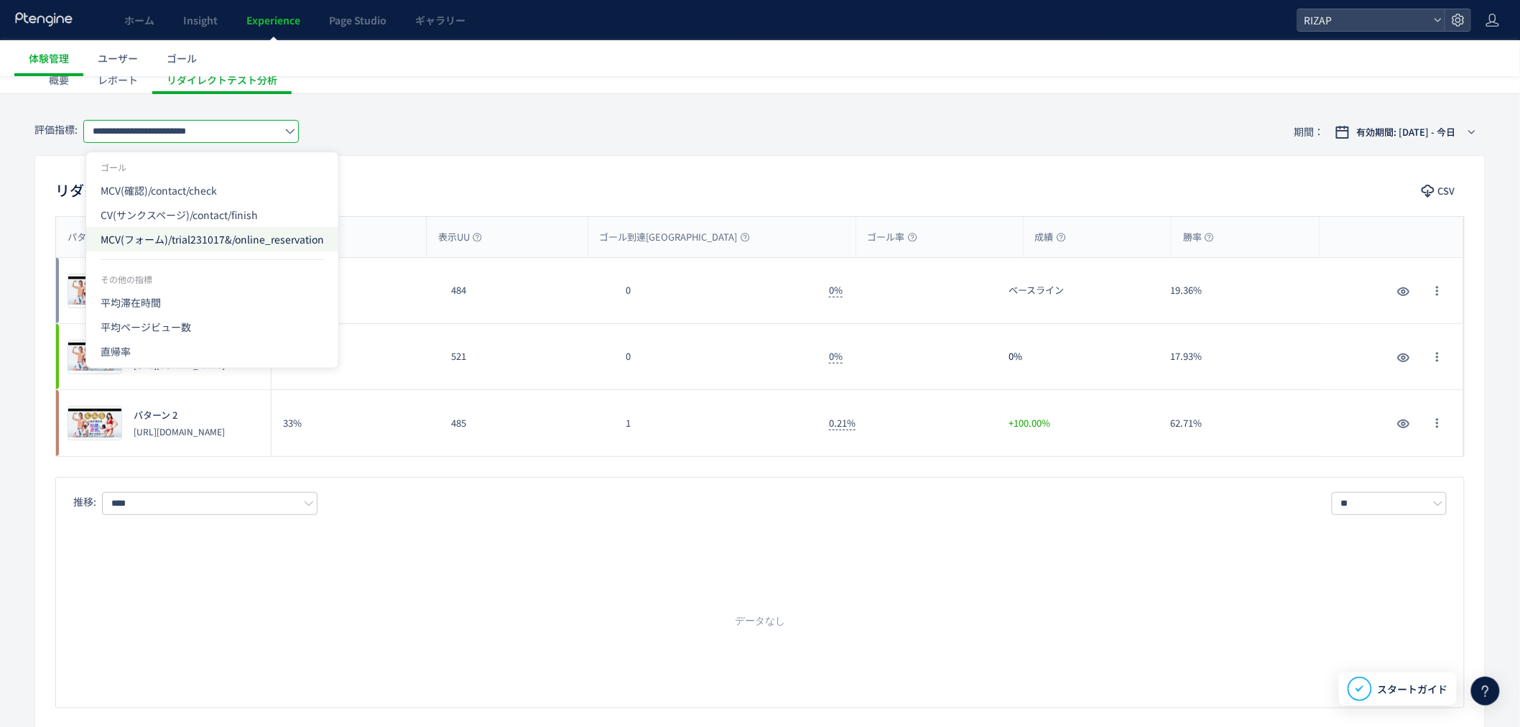
click at [0, 0] on span "MCV(フォーム)/trial231017&/online_reservation" at bounding box center [0, 0] width 0 height 0
type input "**********"
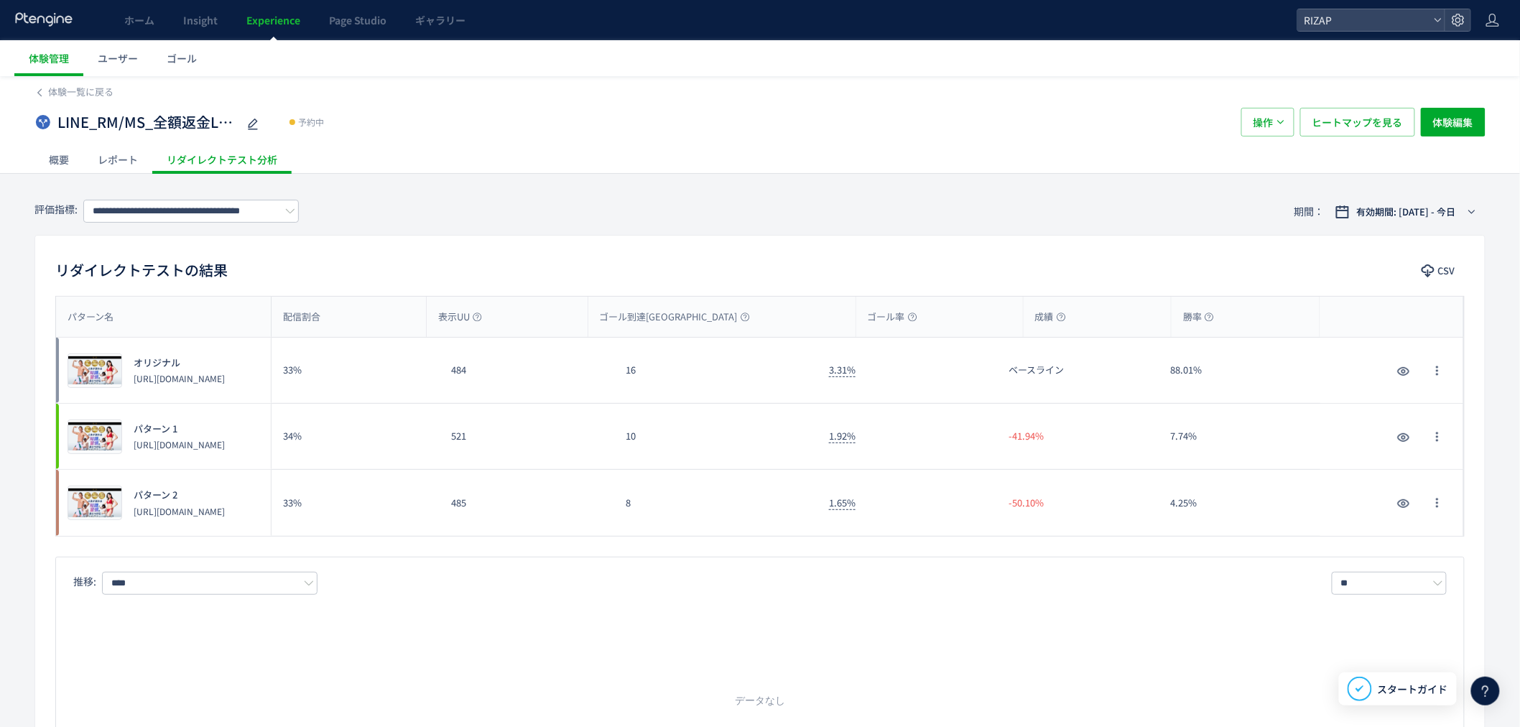
scroll to position [0, 0]
click at [61, 152] on div "概要" at bounding box center [58, 159] width 49 height 29
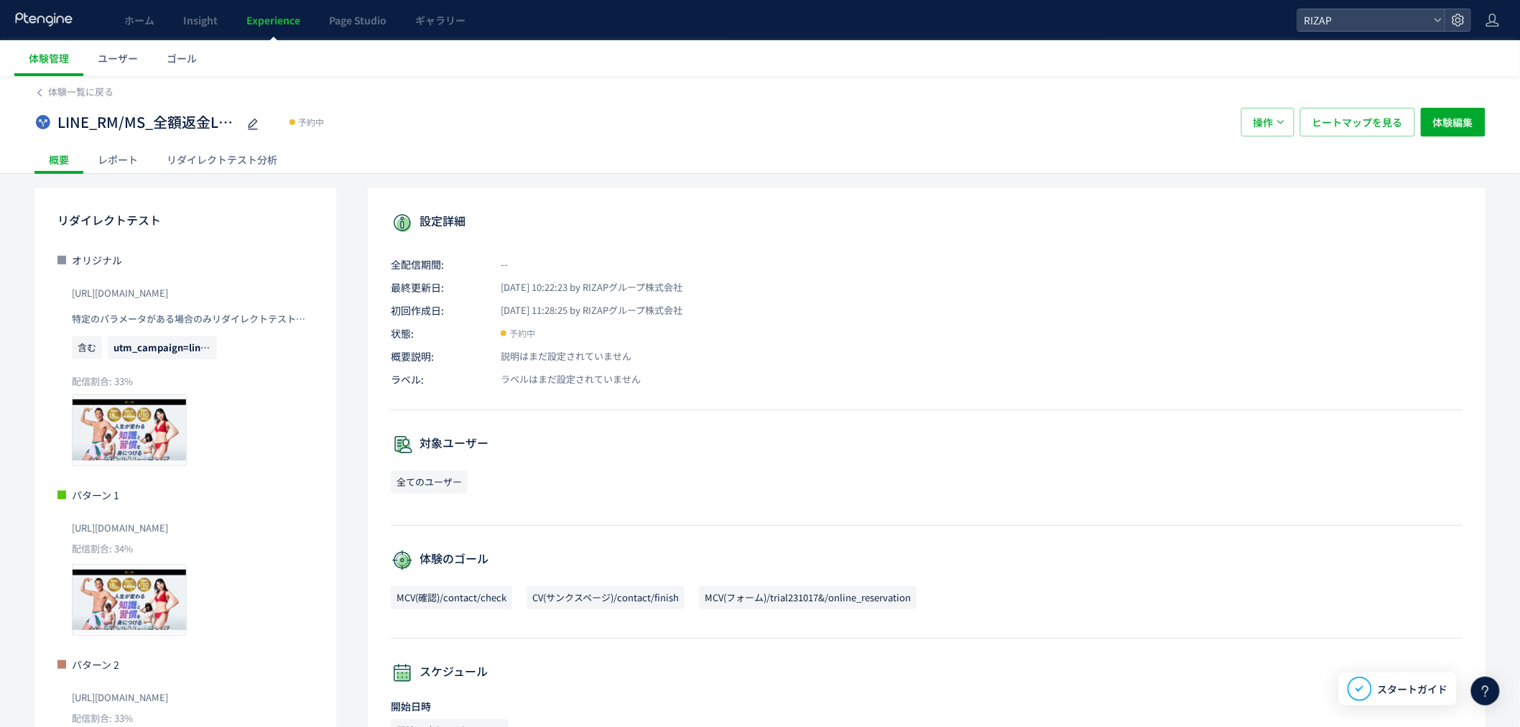
click at [261, 18] on span "Experience" at bounding box center [273, 20] width 54 height 14
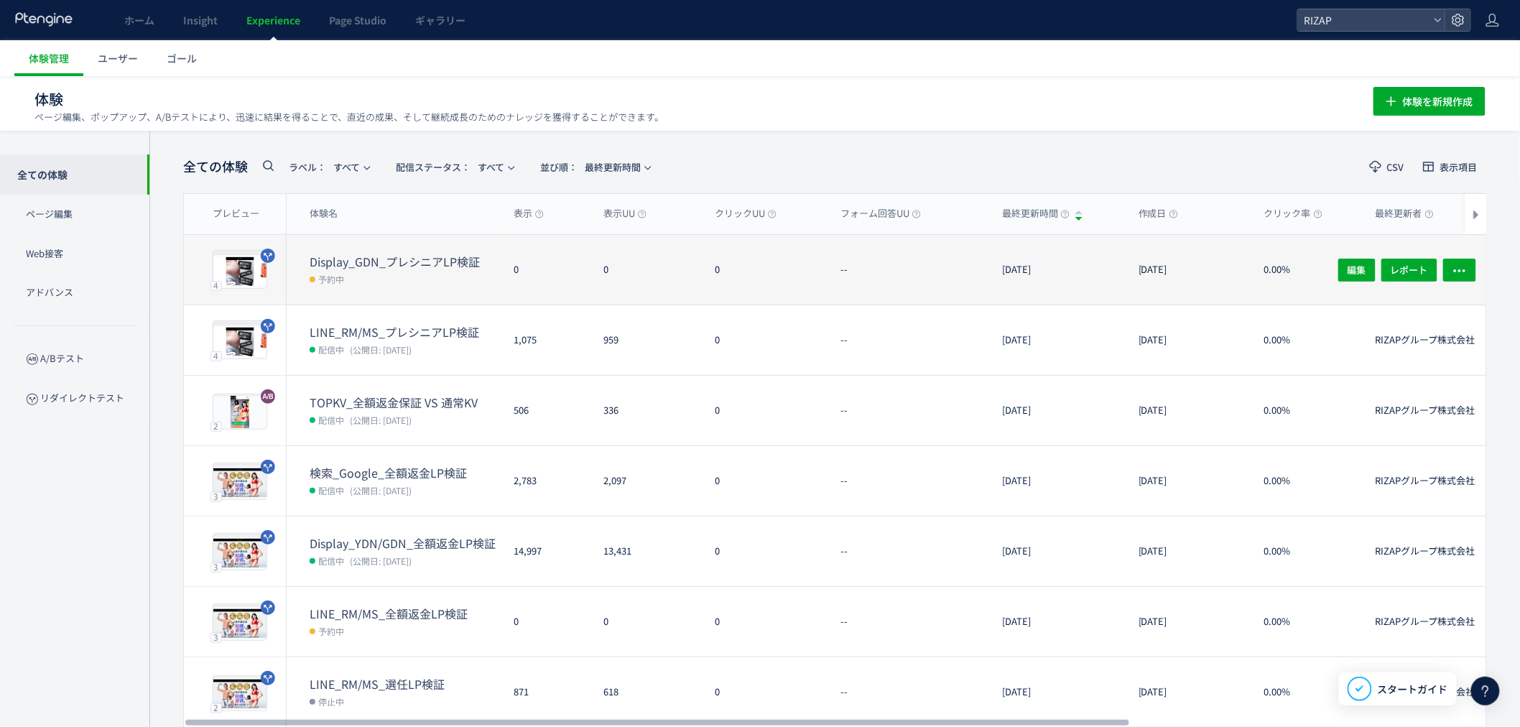
click at [420, 278] on dd "予約中" at bounding box center [406, 278] width 193 height 19
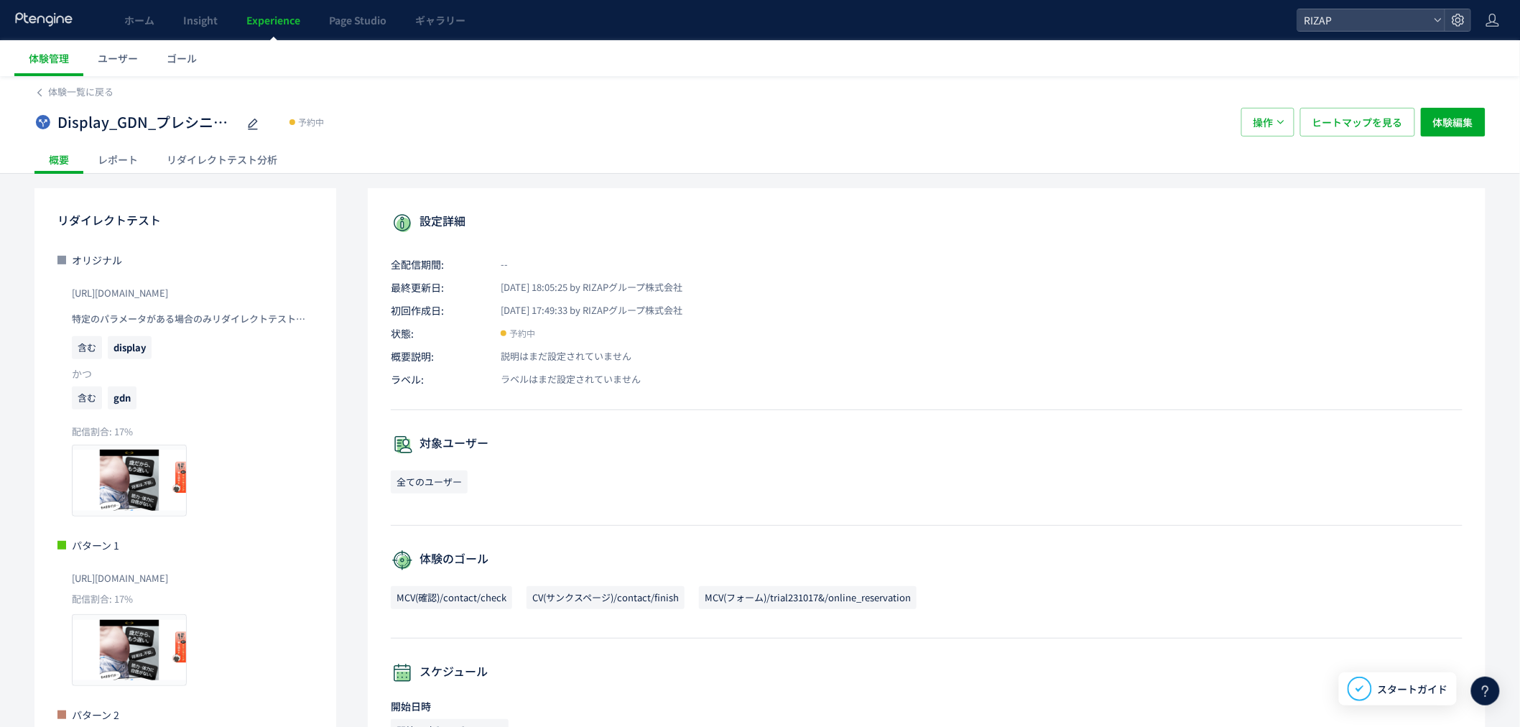
click at [269, 19] on span "Experience" at bounding box center [273, 20] width 54 height 14
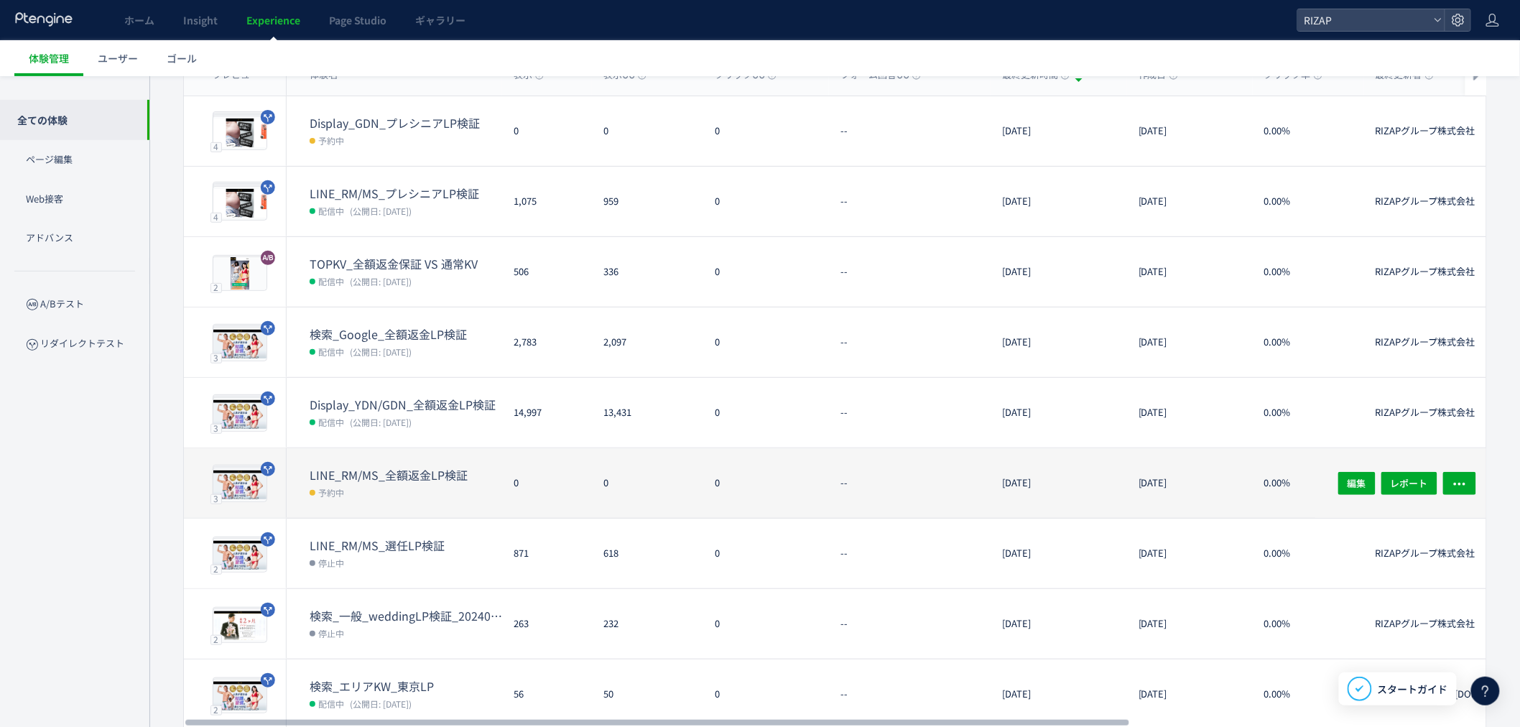
scroll to position [24, 0]
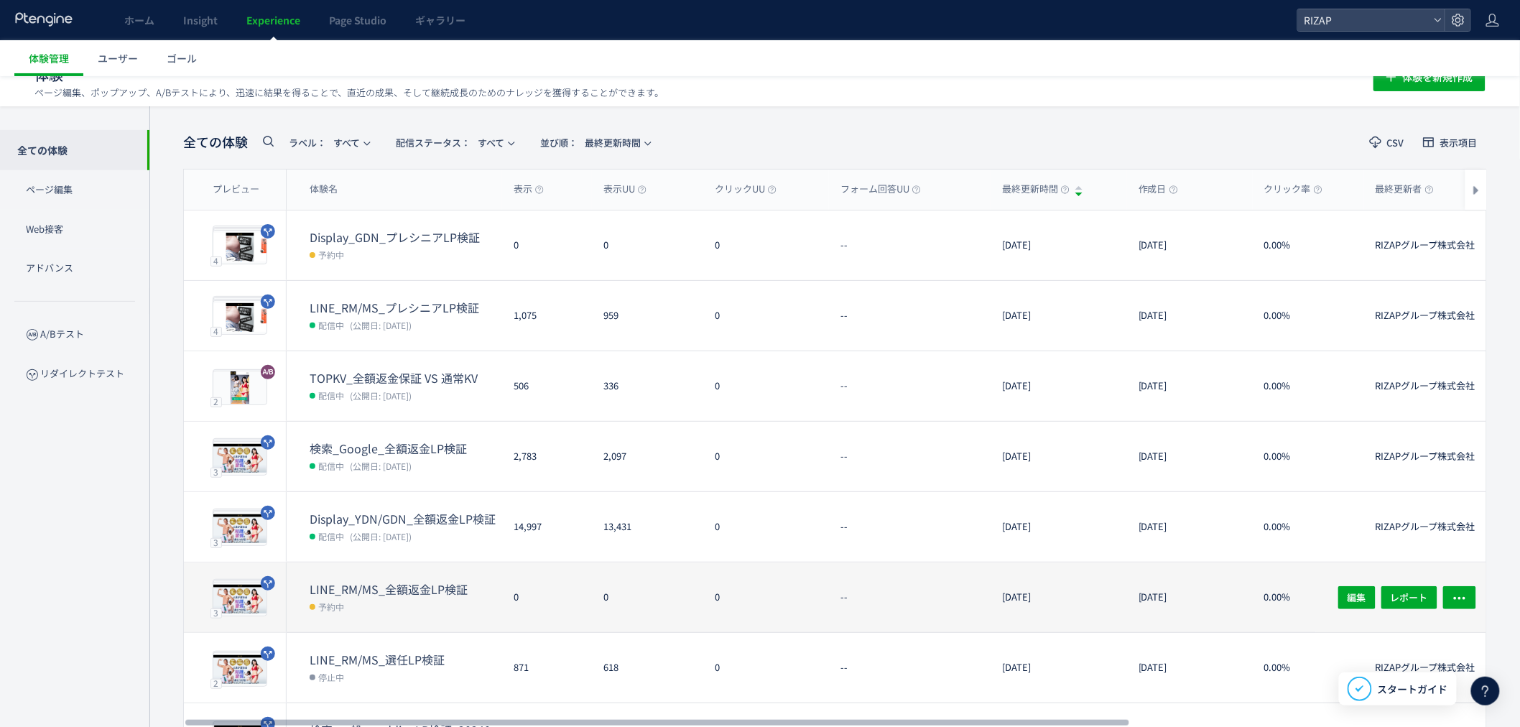
click at [403, 591] on dt "LINE_RM/MS_全額返金LP検証" at bounding box center [406, 589] width 193 height 17
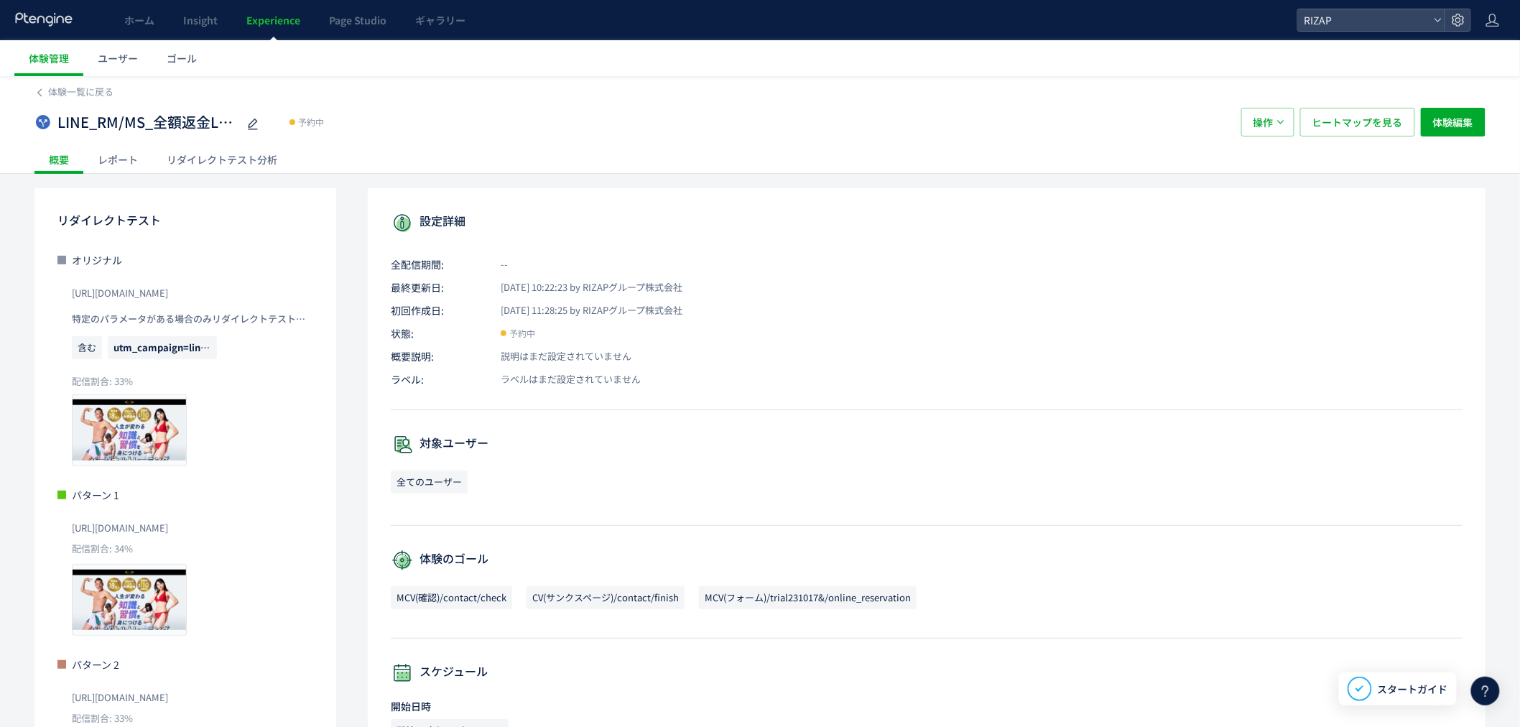
click at [111, 162] on div "レポート" at bounding box center [117, 159] width 69 height 29
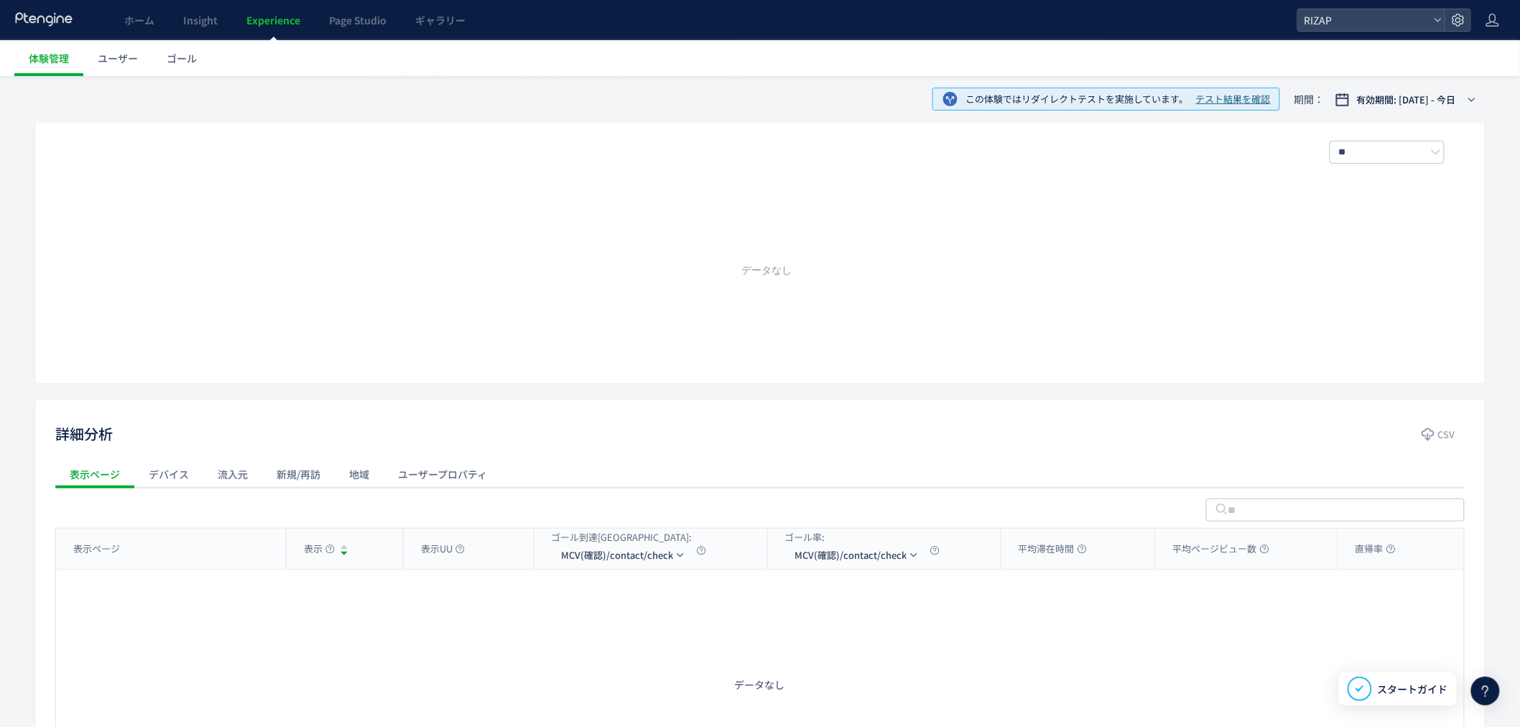
scroll to position [262, 0]
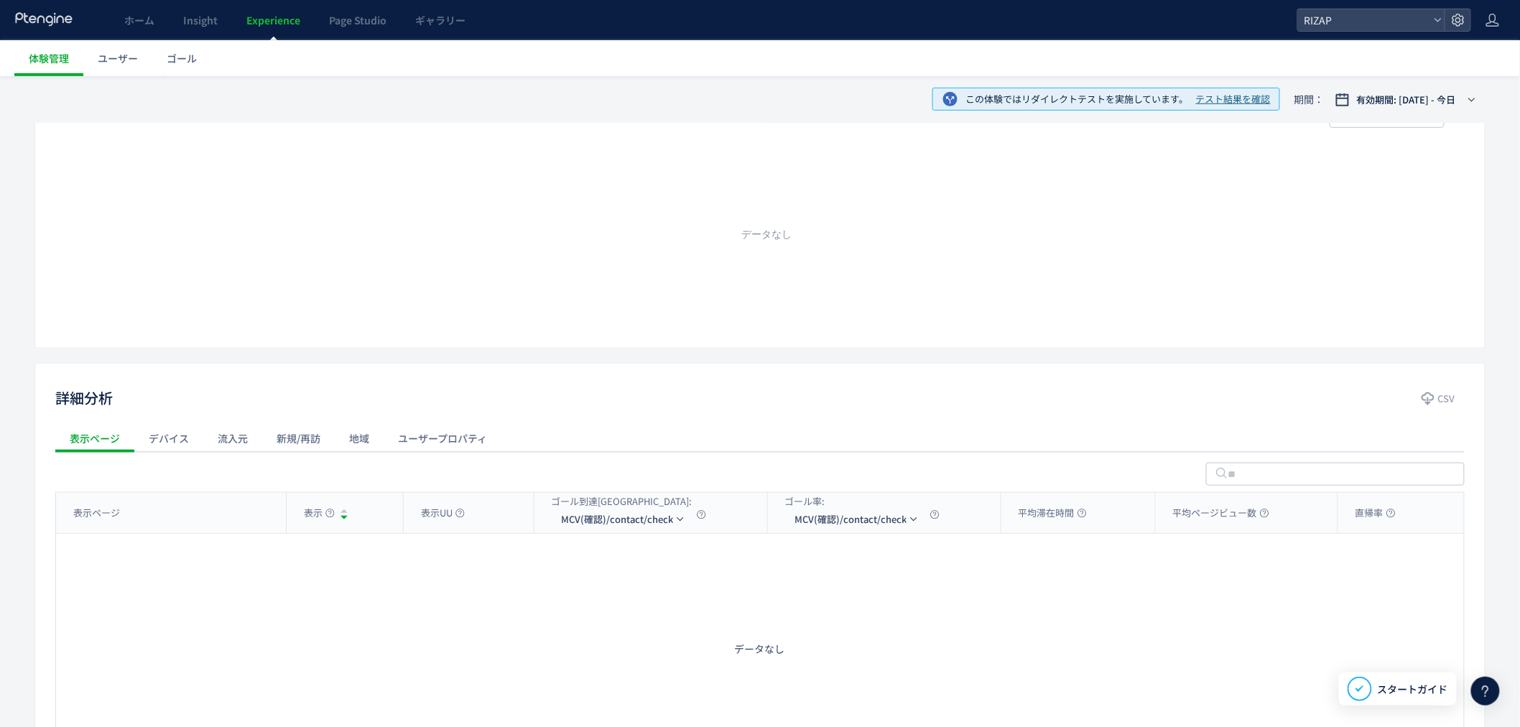
click at [1220, 101] on span "テスト結果を確認" at bounding box center [1233, 100] width 75 height 14
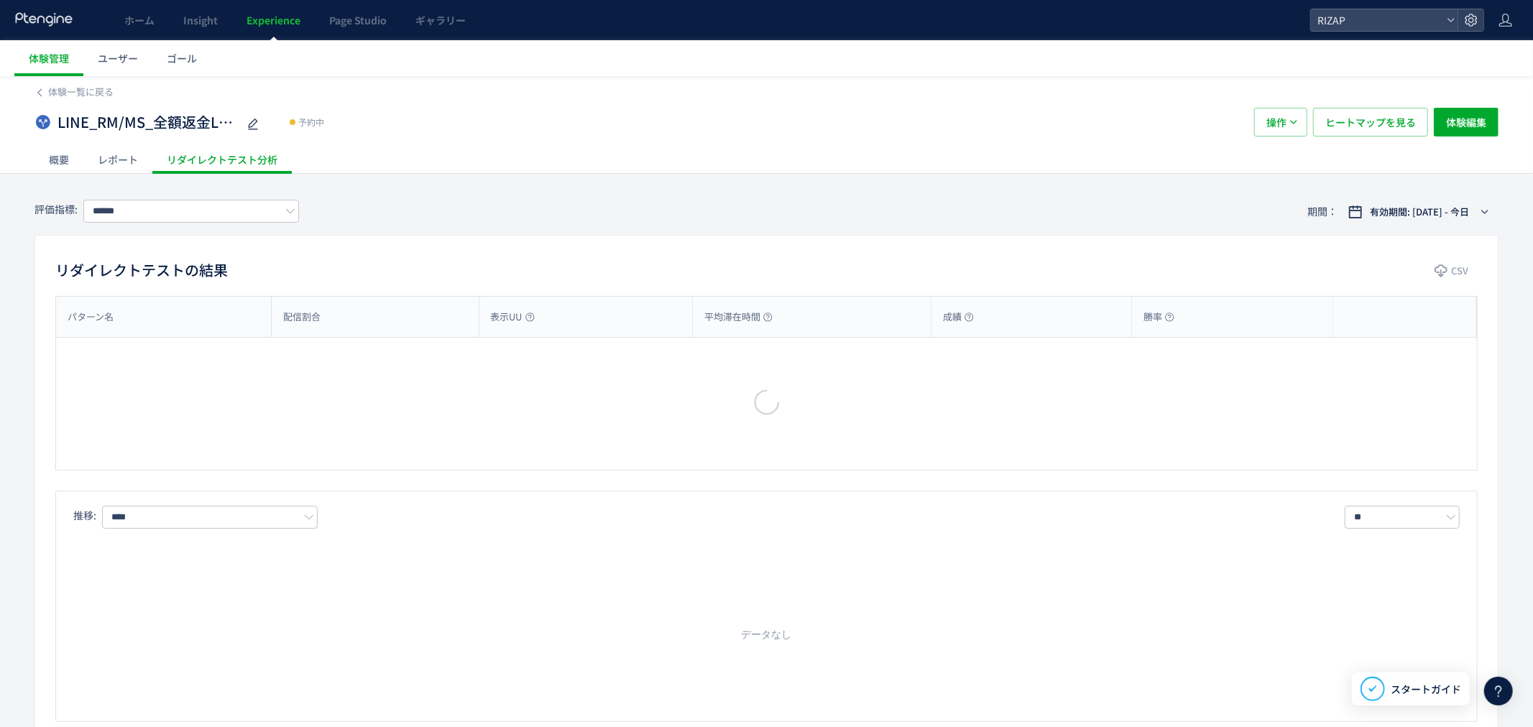
type input "**********"
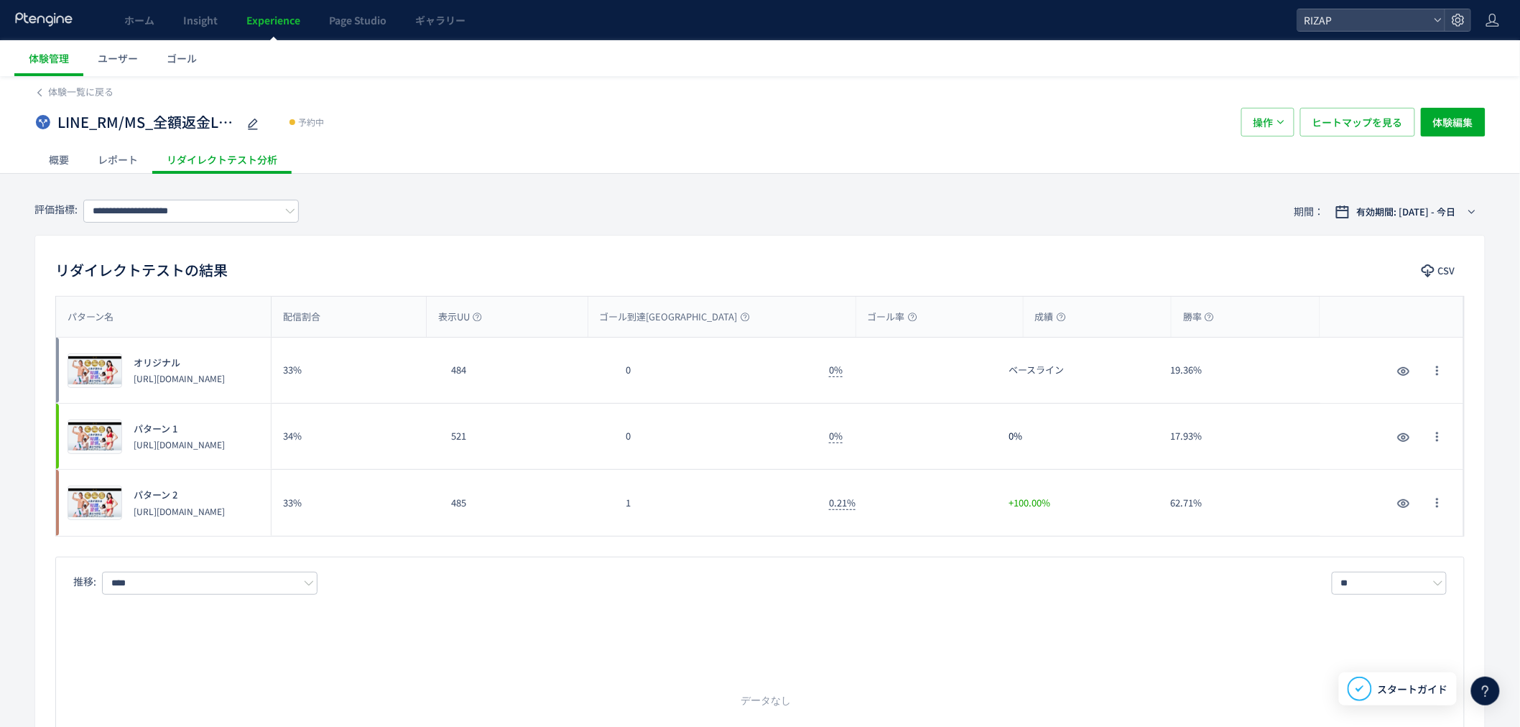
click at [60, 154] on div "概要" at bounding box center [58, 159] width 49 height 29
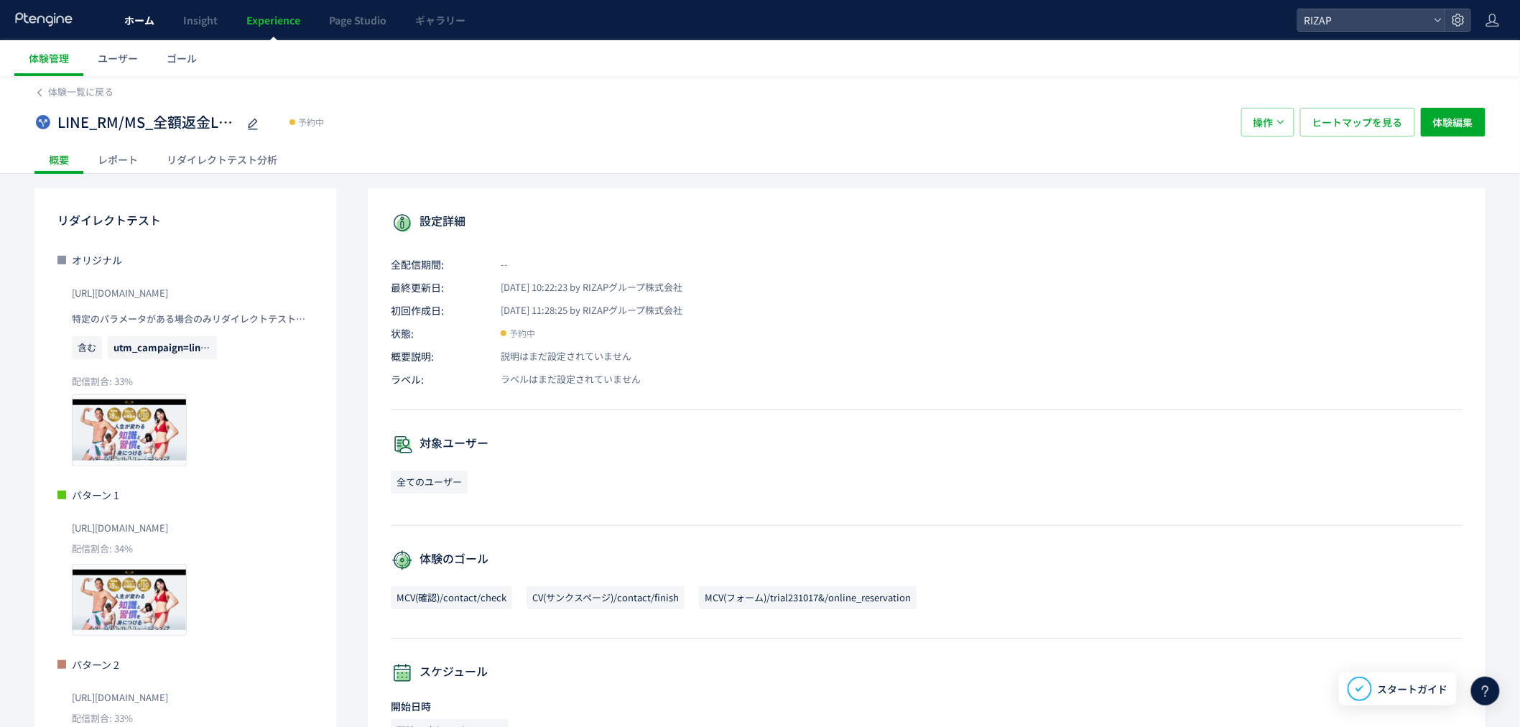
click at [138, 19] on span "ホーム" at bounding box center [139, 20] width 30 height 14
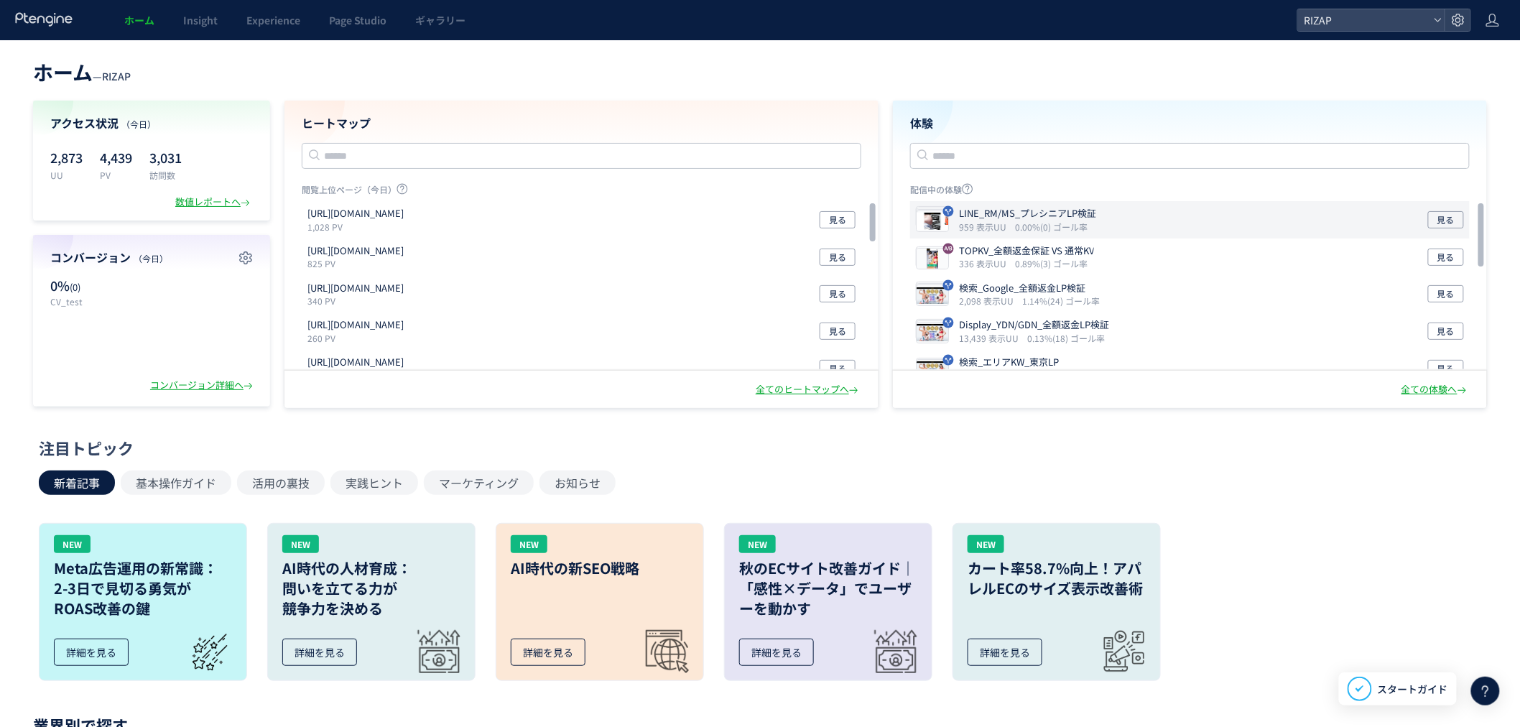
click at [986, 226] on icon "959 表示UU" at bounding box center [985, 227] width 53 height 12
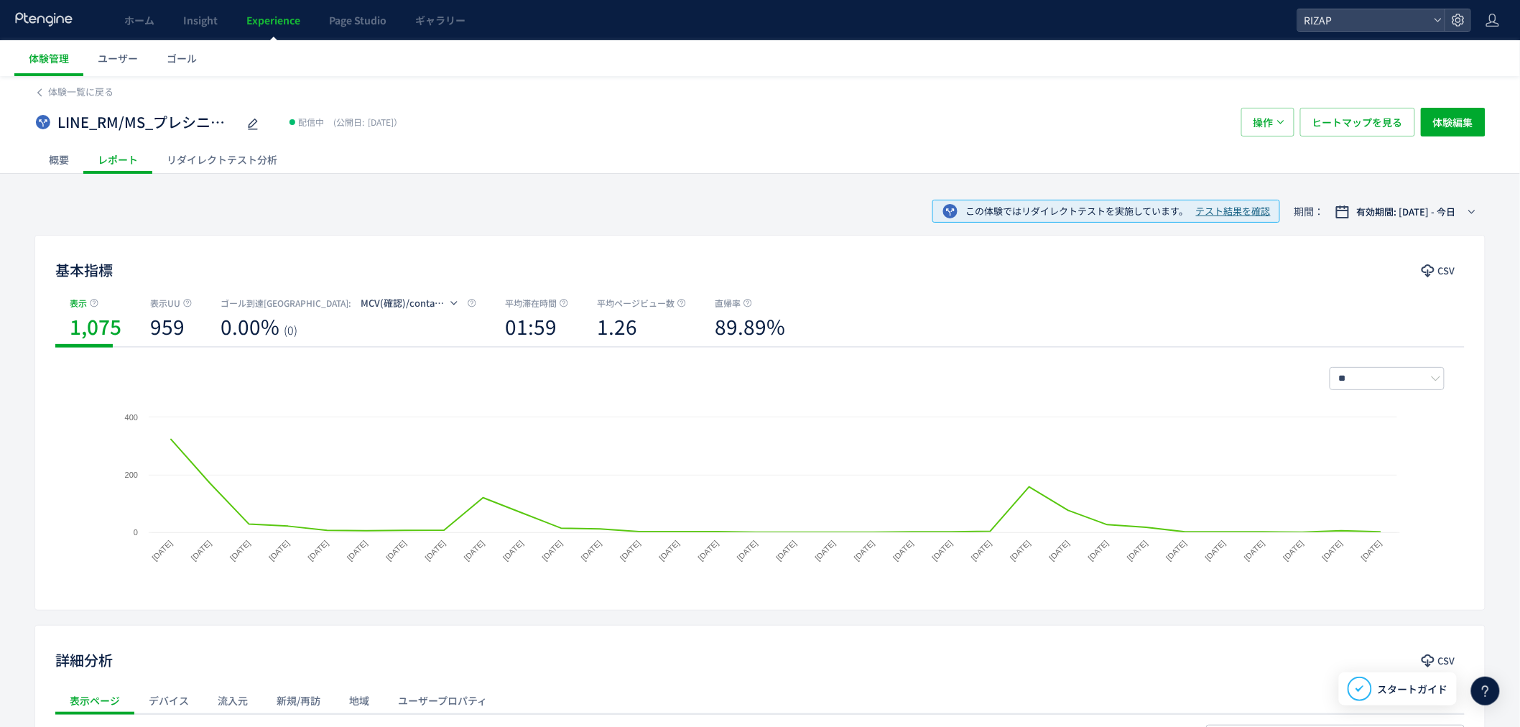
click at [1196, 214] on span "テスト結果を確認" at bounding box center [1233, 212] width 75 height 14
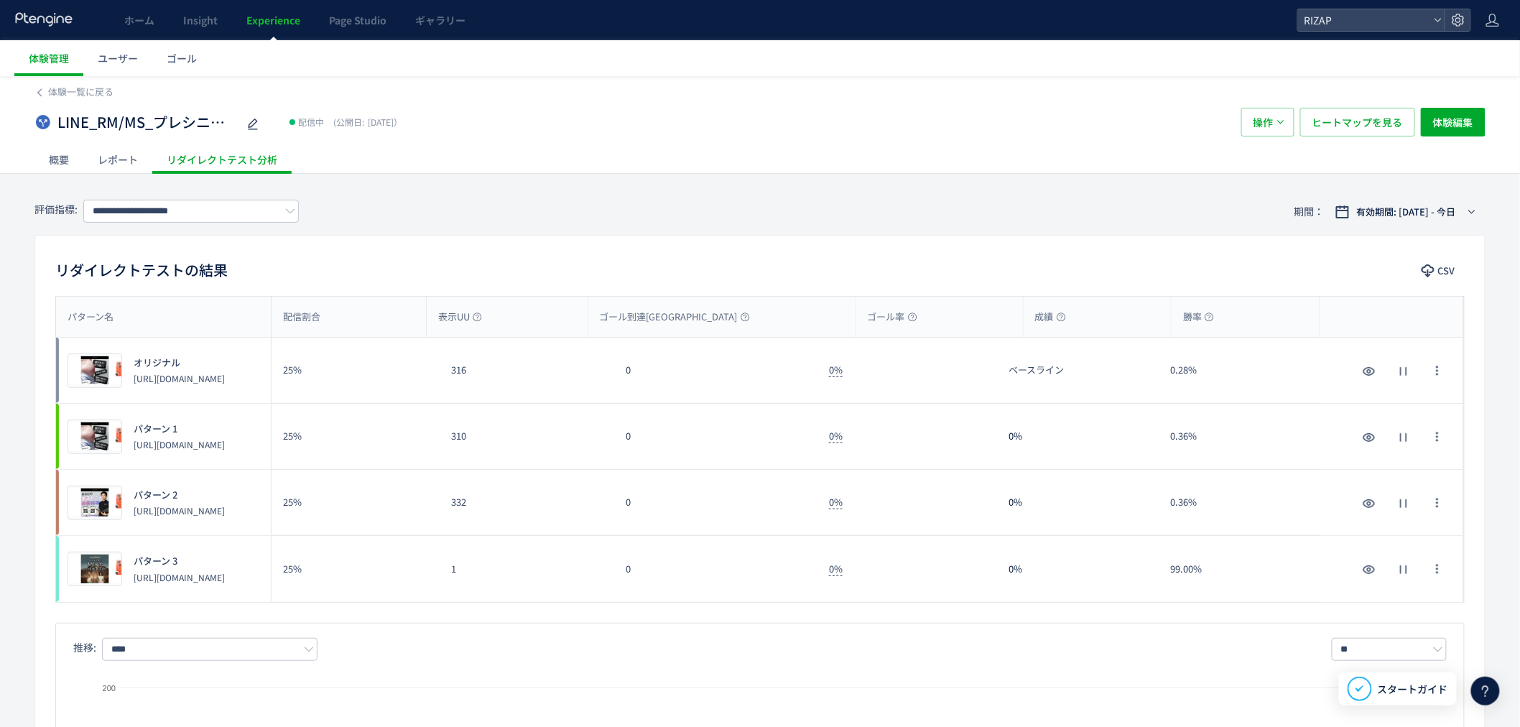
scroll to position [80, 0]
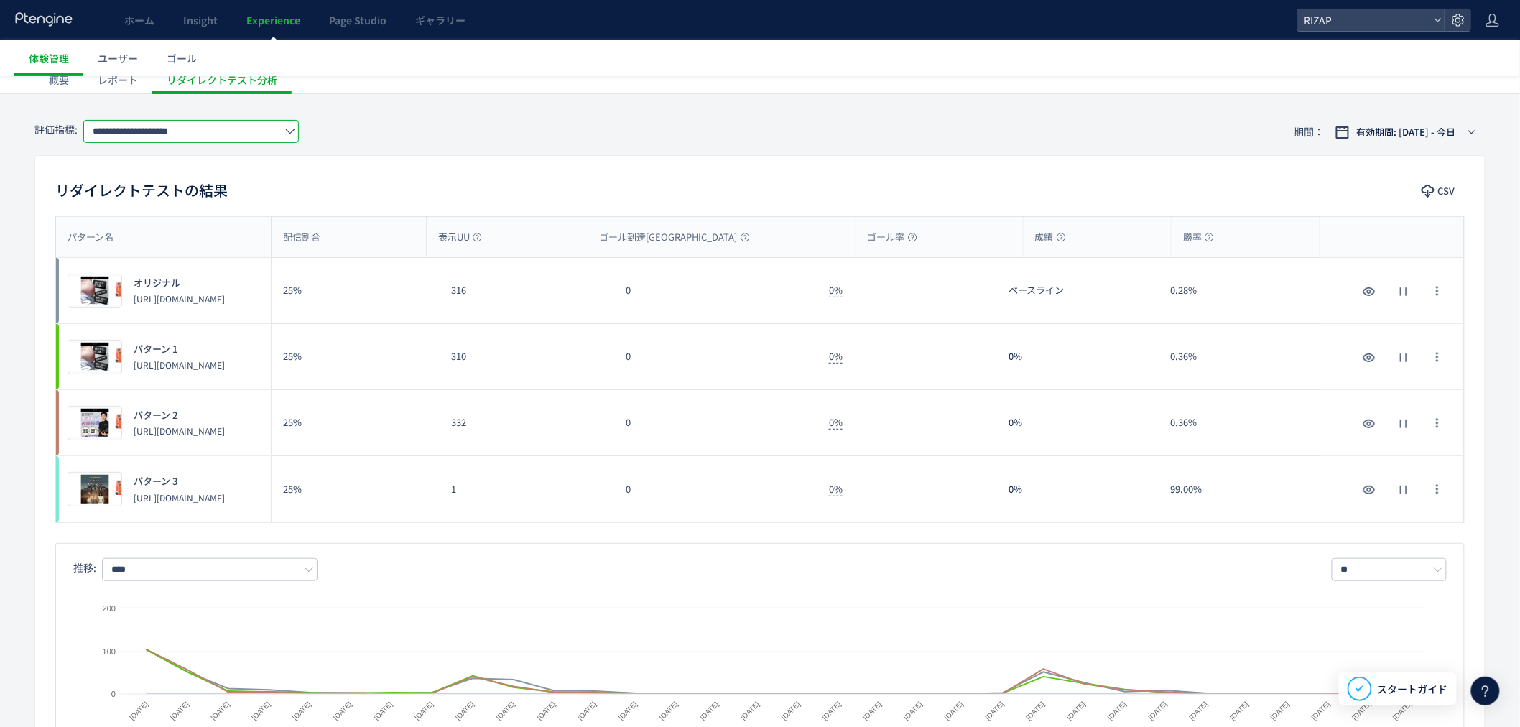
click at [230, 131] on input "**********" at bounding box center [191, 131] width 216 height 23
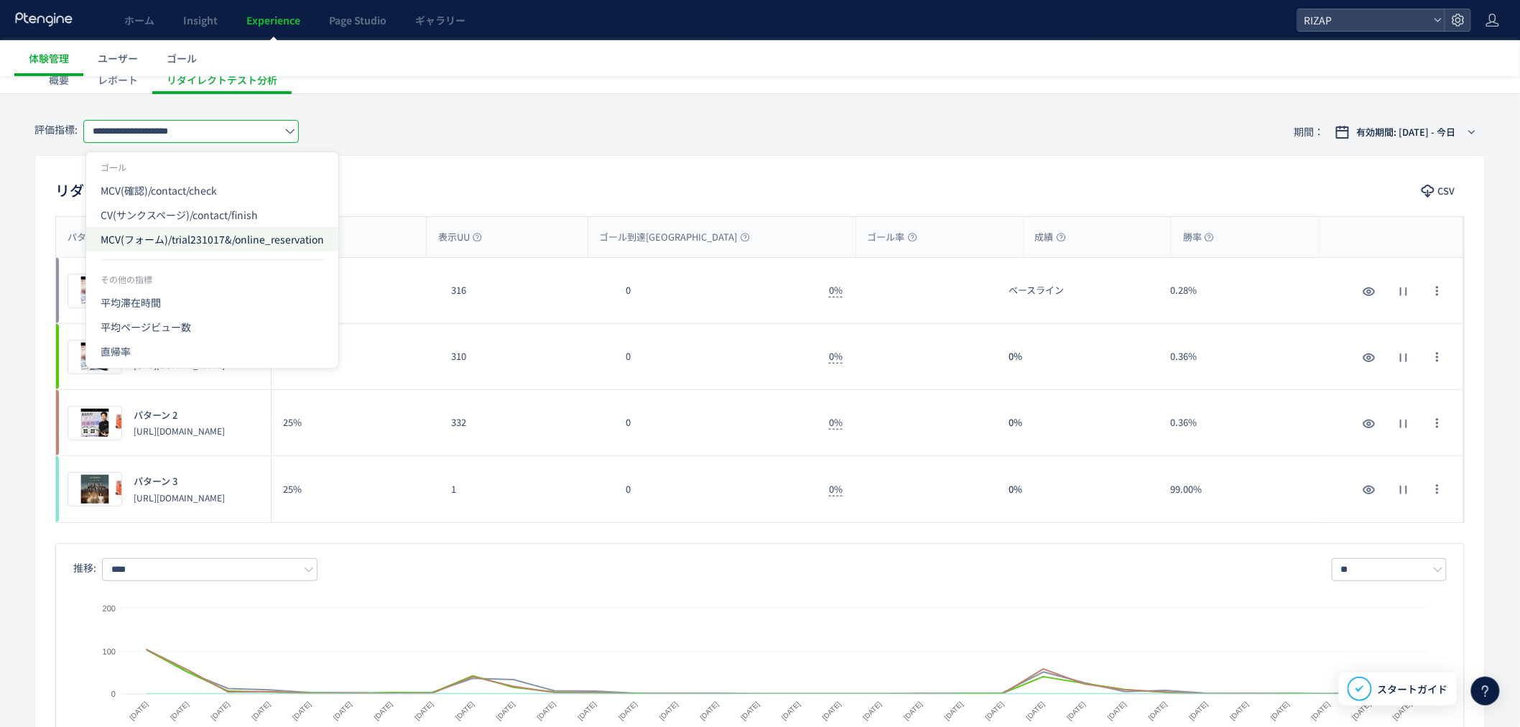
click at [191, 240] on span "MCV(フォーム)/trial231017&/online_reservation" at bounding box center [212, 239] width 223 height 24
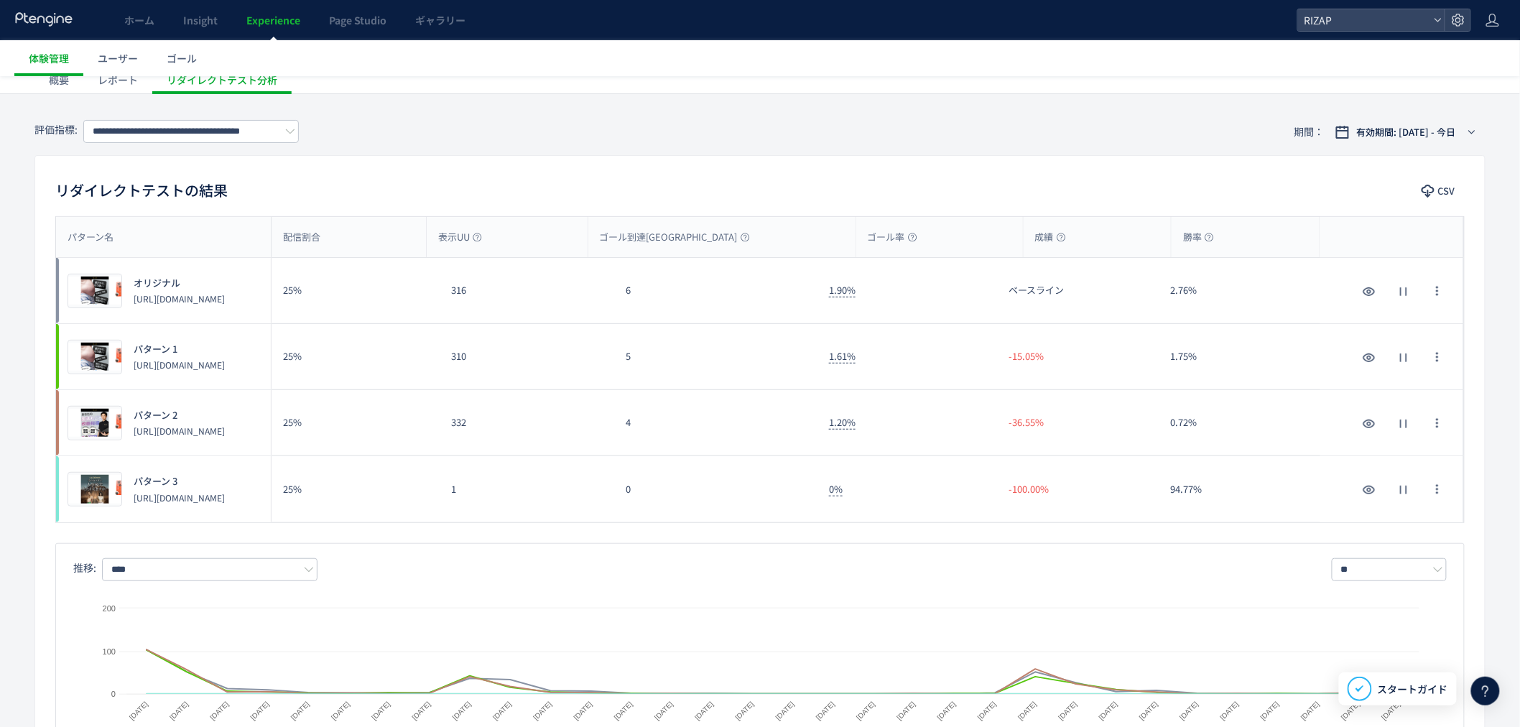
scroll to position [0, 0]
click at [706, 179] on div "リダイレクトテストの結果 CSV" at bounding box center [760, 192] width 1450 height 26
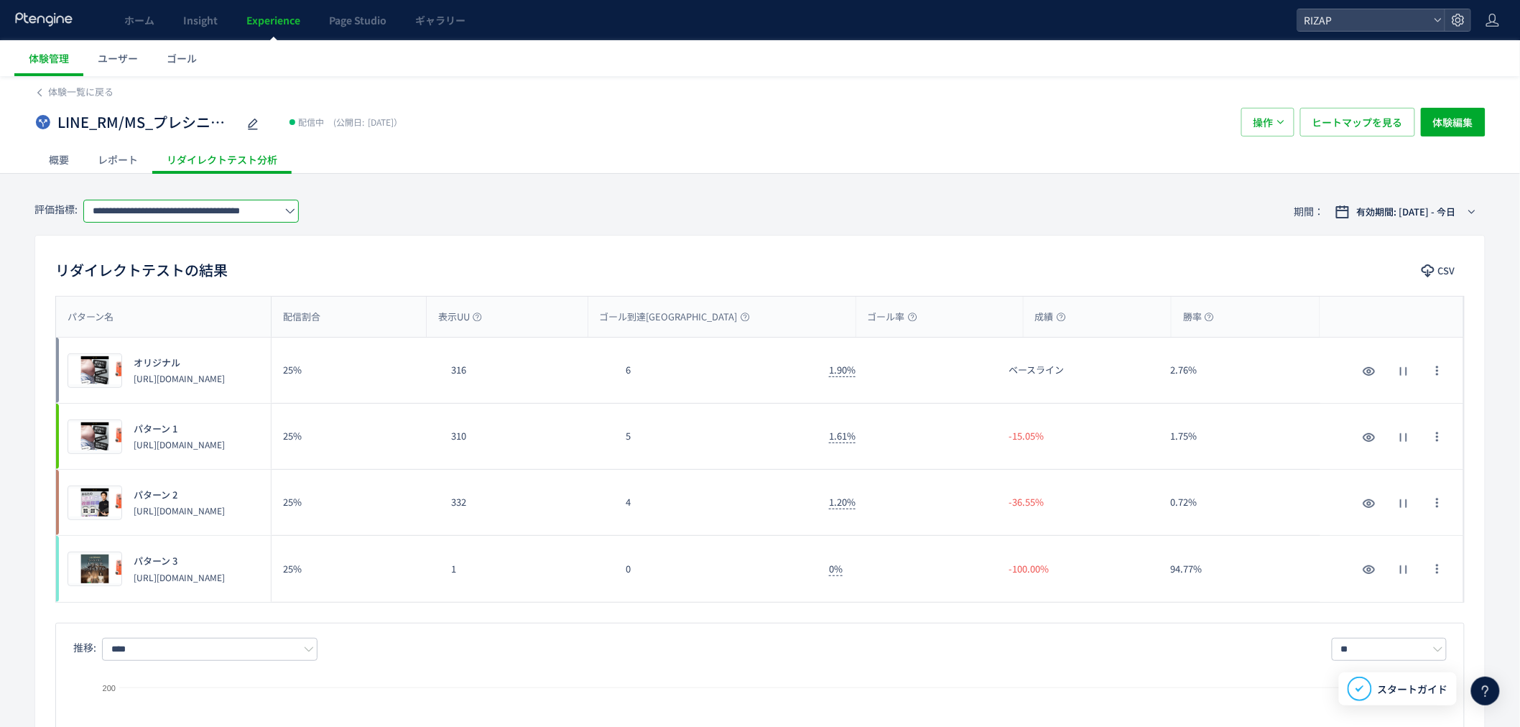
click at [238, 206] on input "**********" at bounding box center [191, 211] width 216 height 23
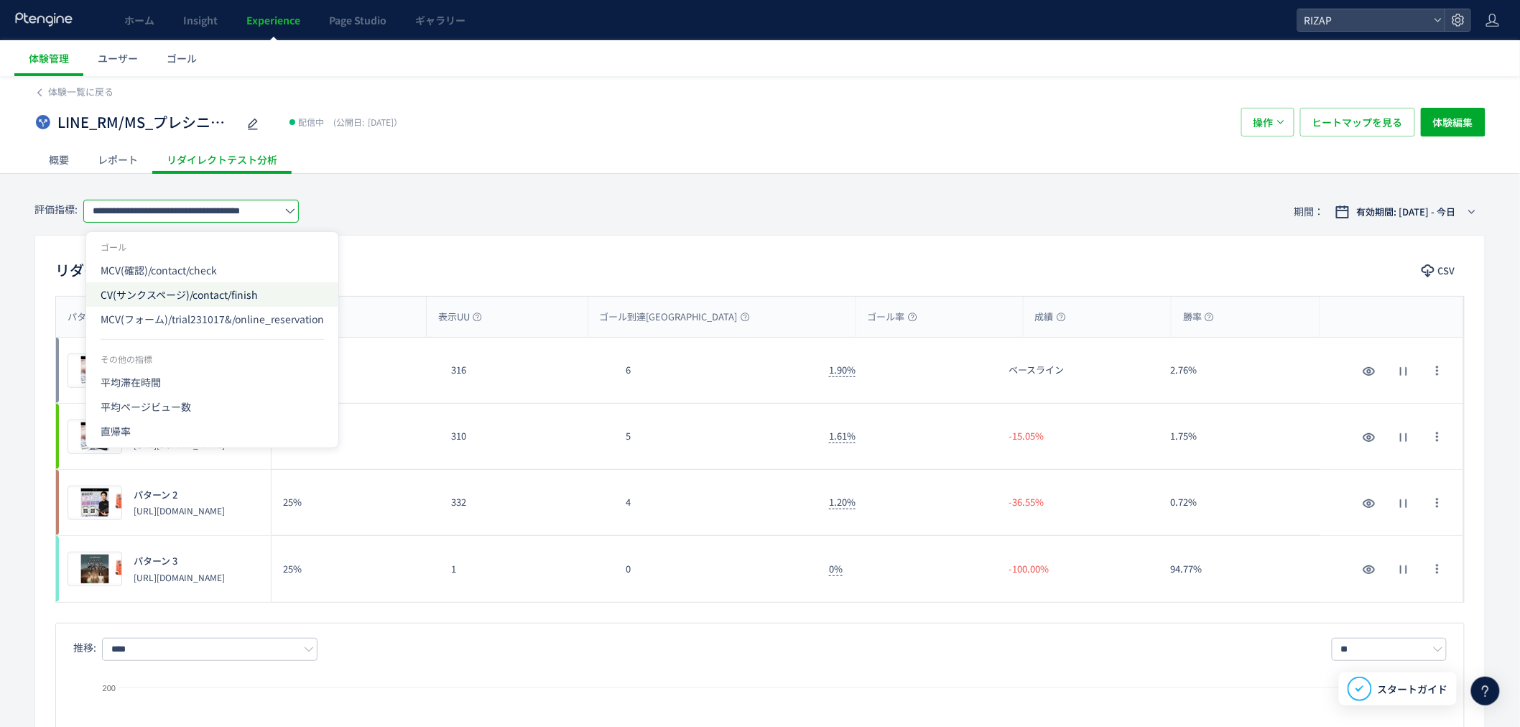
click at [188, 292] on span "CV(サンクスページ)/contact/finish" at bounding box center [212, 294] width 223 height 24
type input "**********"
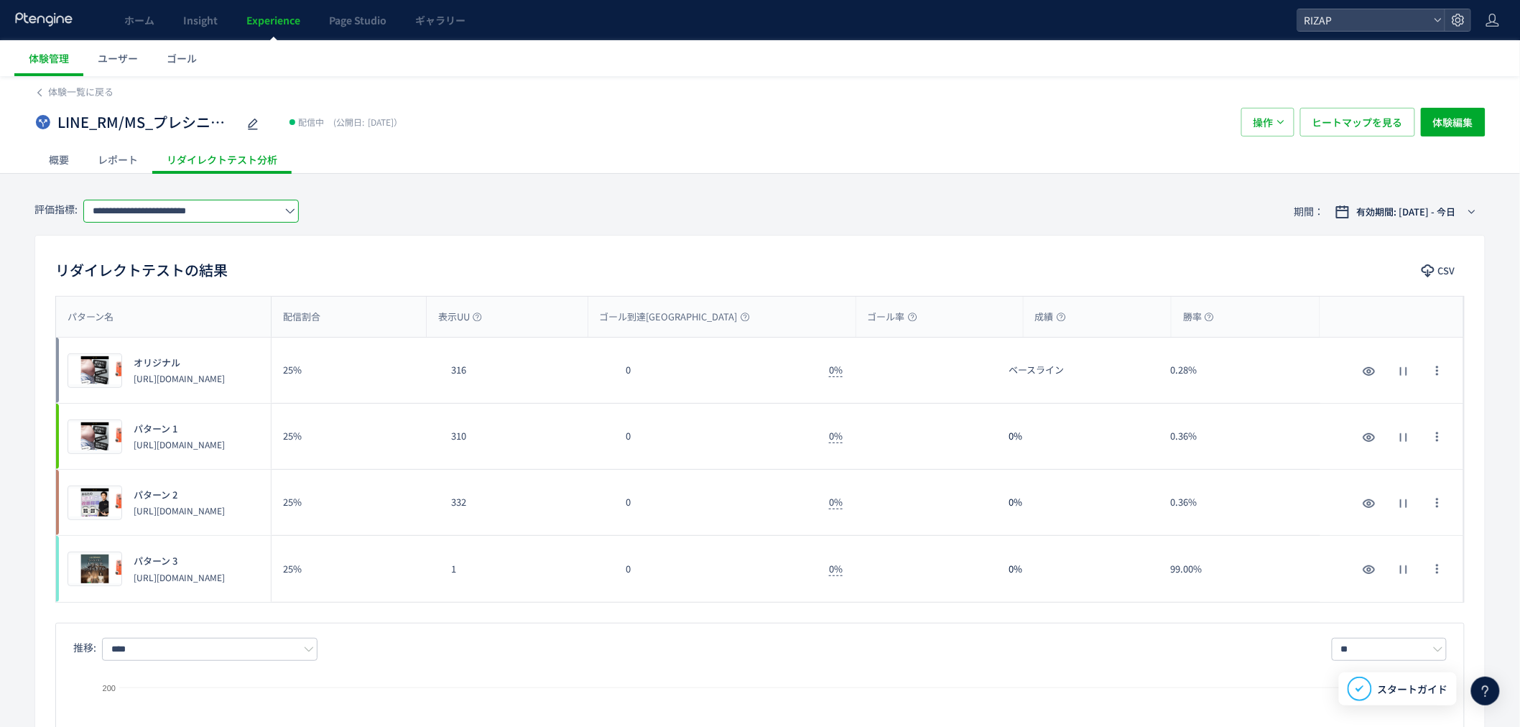
drag, startPoint x: 635, startPoint y: 211, endPoint x: 587, endPoint y: 203, distance: 48.8
click at [631, 209] on div "**********" at bounding box center [760, 211] width 1452 height 47
click at [227, 213] on input "**********" at bounding box center [191, 211] width 216 height 23
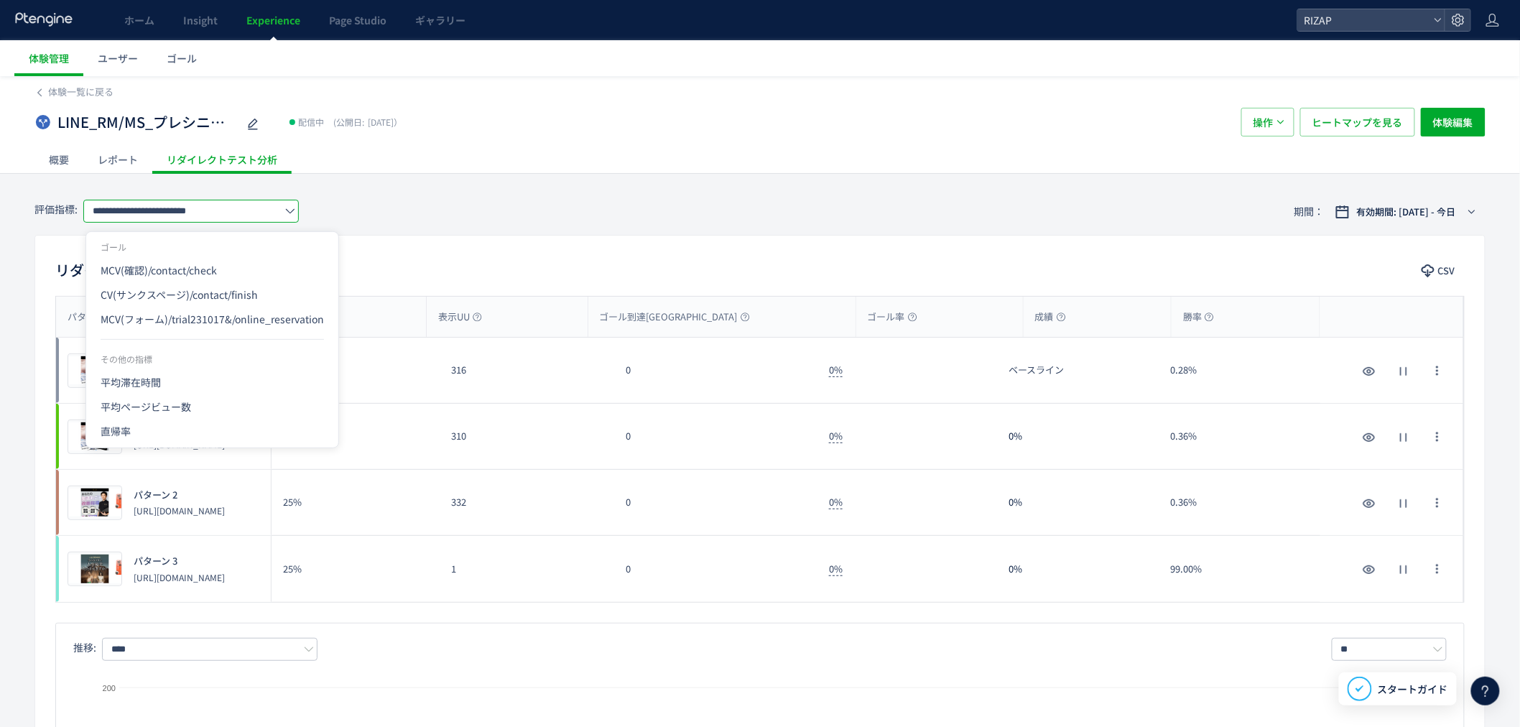
click at [181, 243] on li "ゴール" at bounding box center [212, 247] width 252 height 22
click at [290, 29] on link "Experience" at bounding box center [273, 20] width 83 height 40
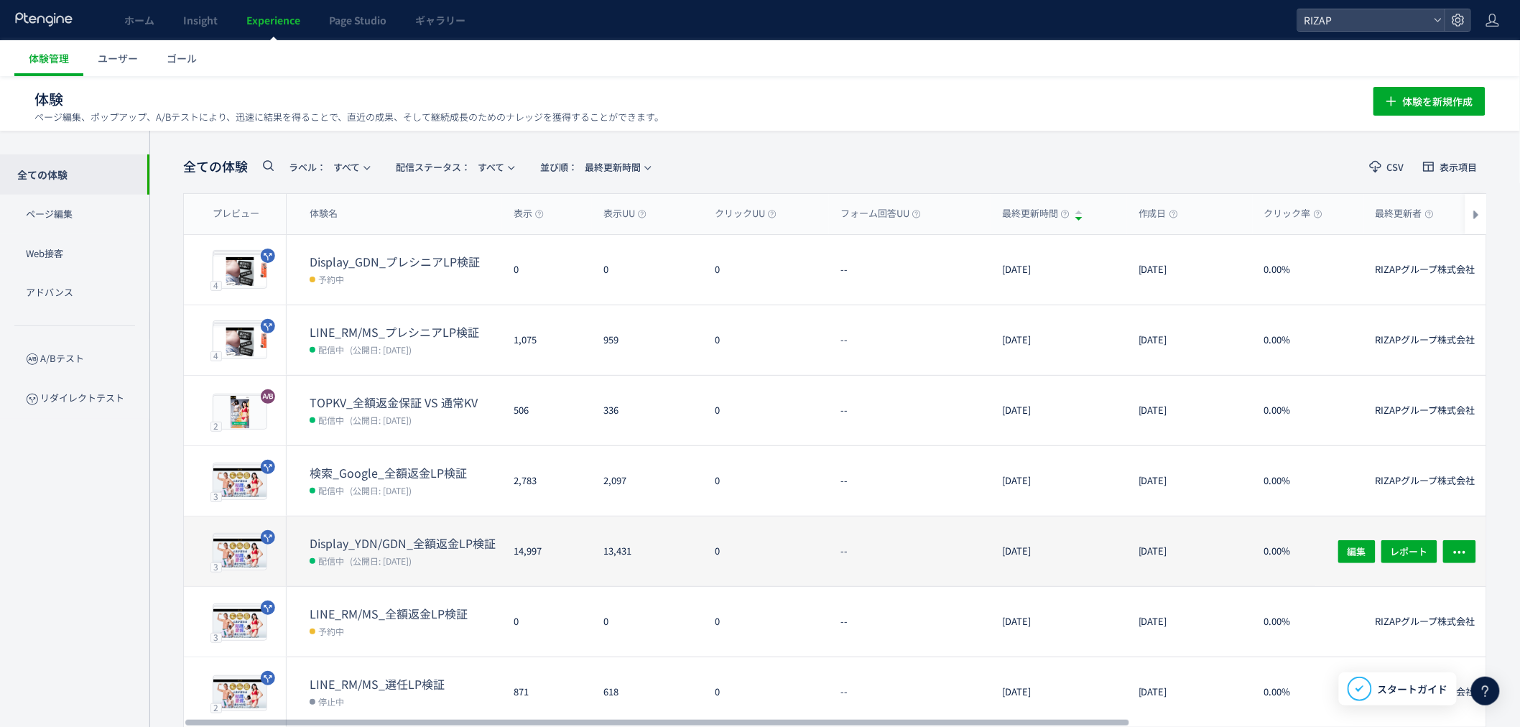
click at [402, 540] on dt "Display_YDN/GDN_全額返金LP検証" at bounding box center [406, 543] width 193 height 17
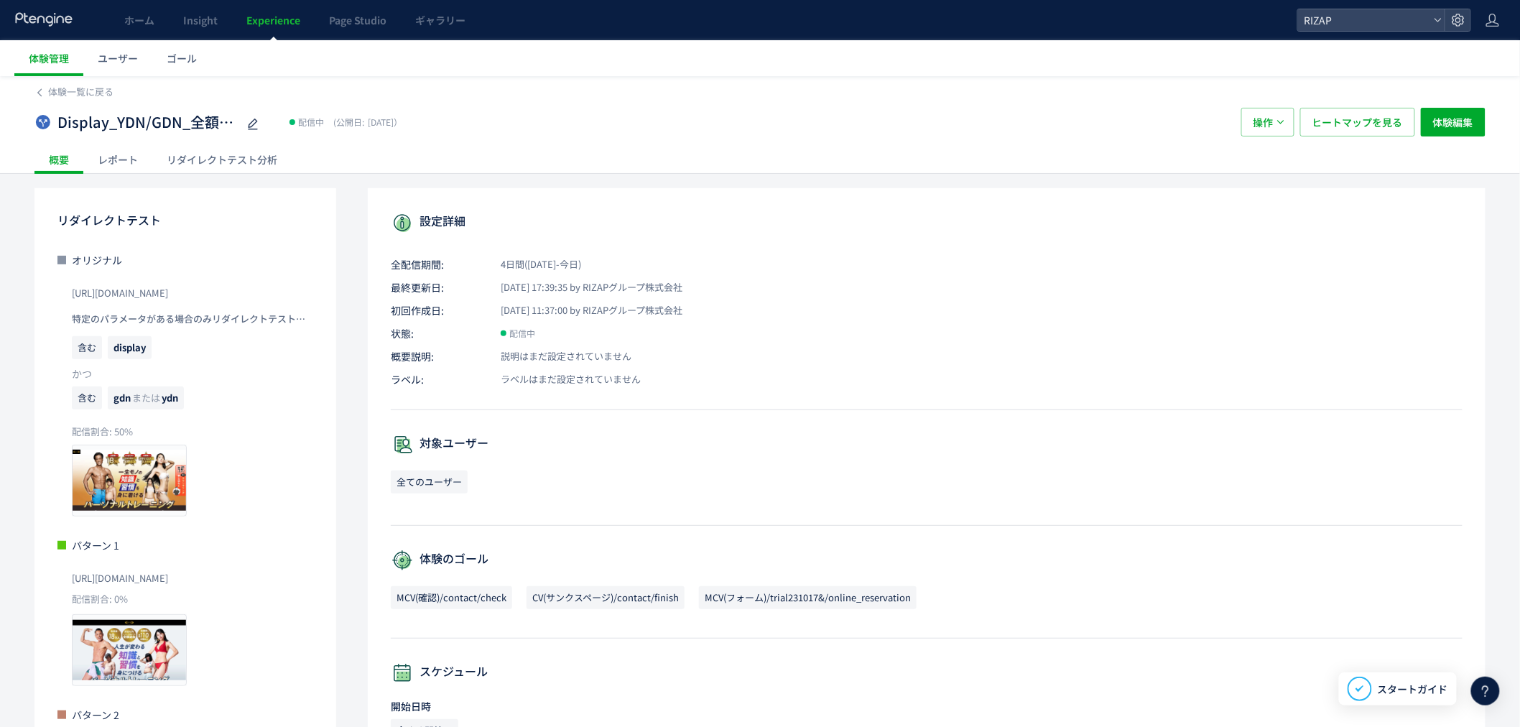
click at [118, 160] on div "レポート" at bounding box center [117, 159] width 69 height 29
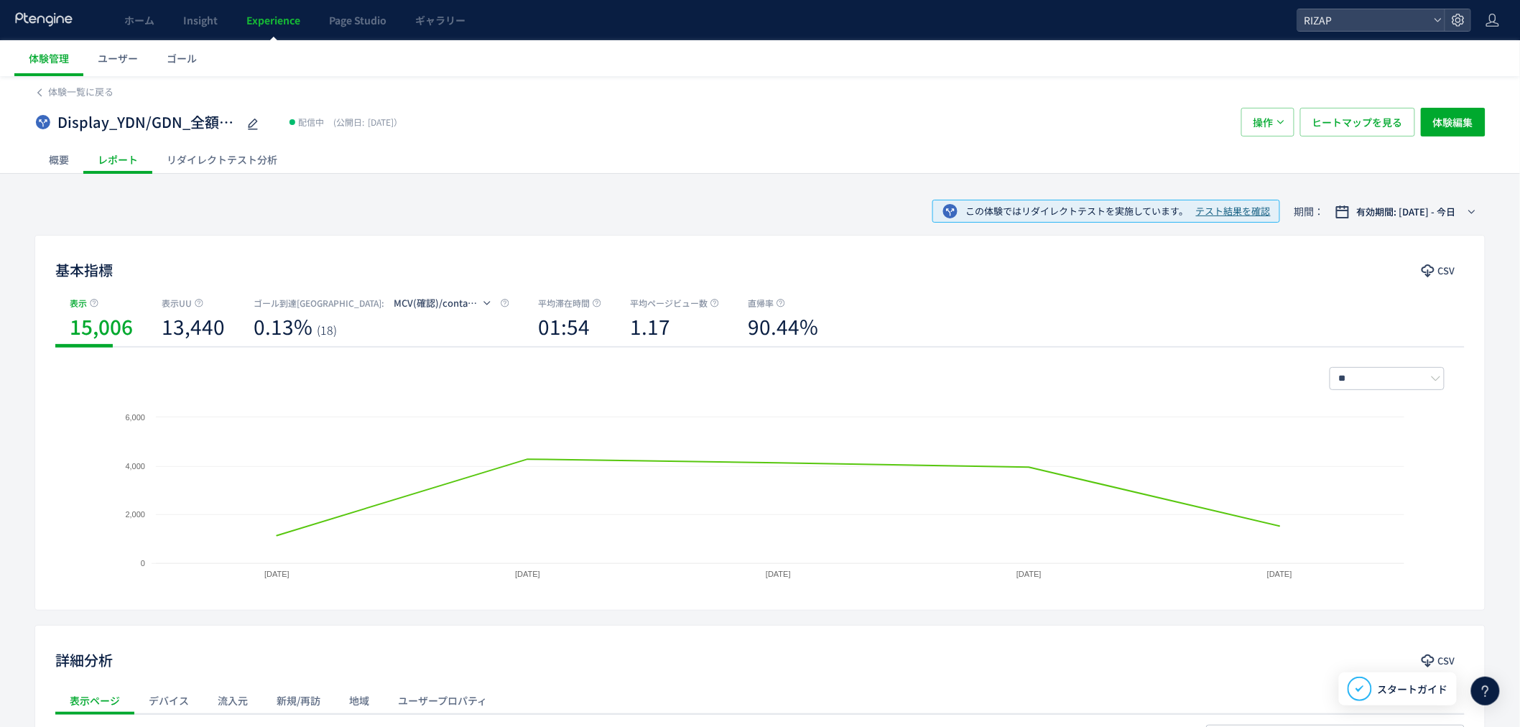
click at [1204, 218] on div "この体験ではリダイレクトテストを実施しています。 テスト結果を確認" at bounding box center [1107, 211] width 348 height 23
click at [1211, 211] on span "テスト結果を確認" at bounding box center [1233, 212] width 75 height 14
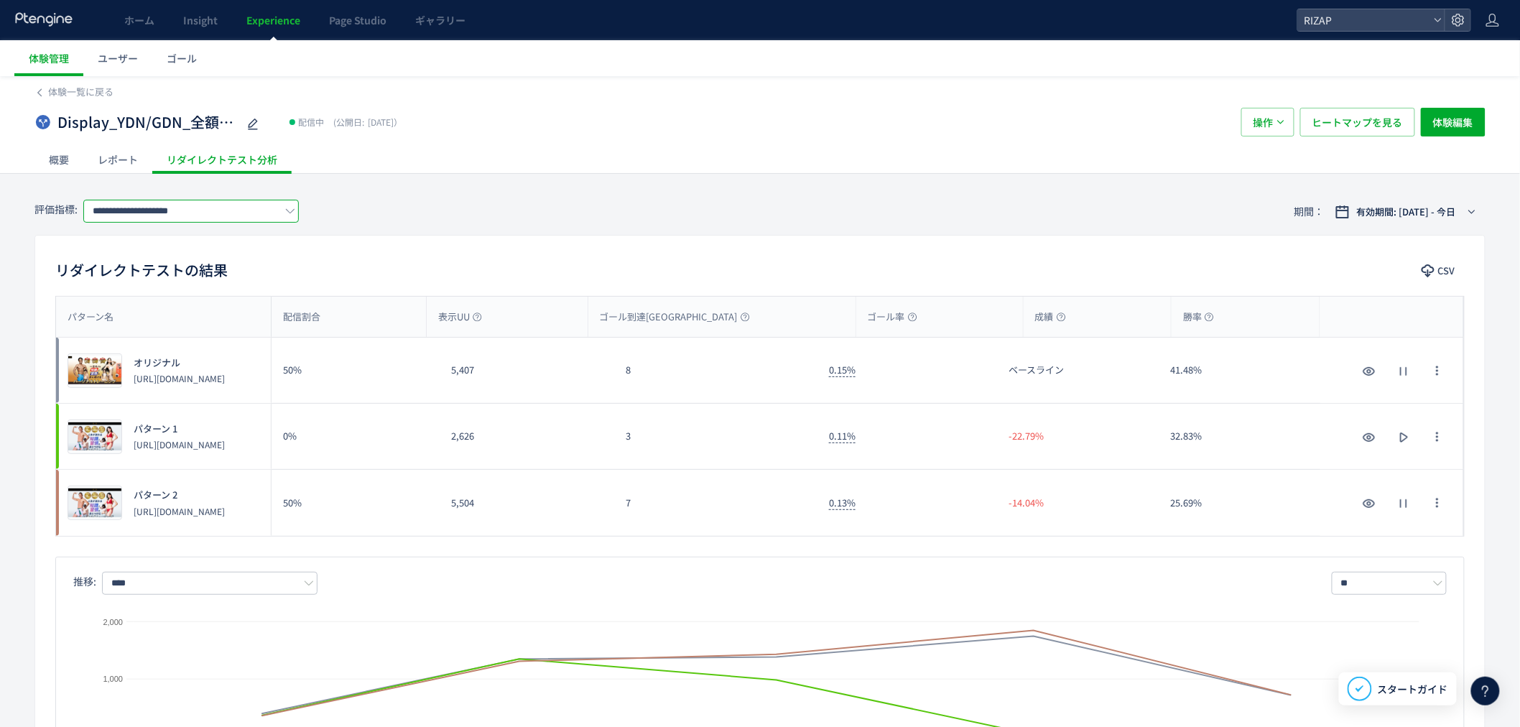
click at [142, 203] on input "**********" at bounding box center [191, 211] width 216 height 23
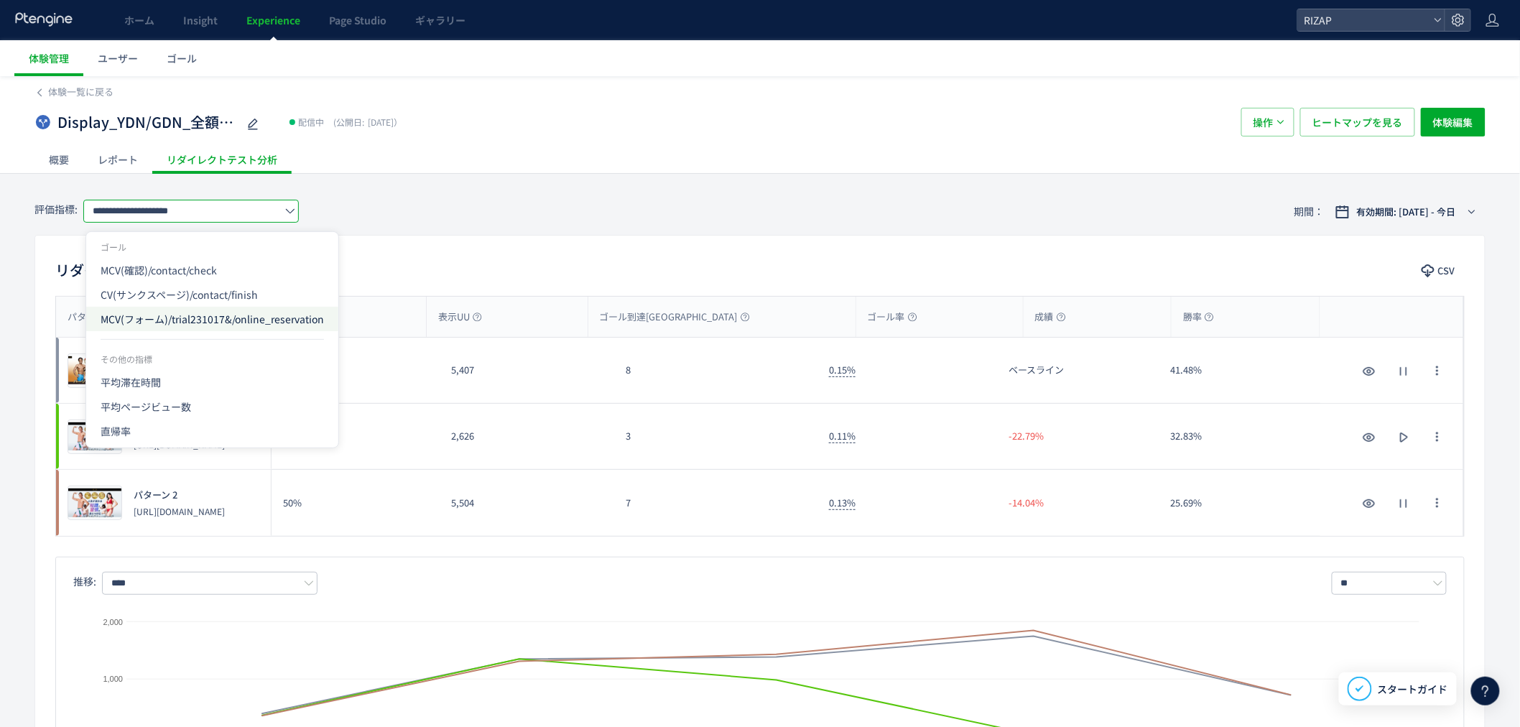
click at [168, 311] on span "MCV(フォーム)/trial231017&/online_reservation" at bounding box center [212, 319] width 223 height 24
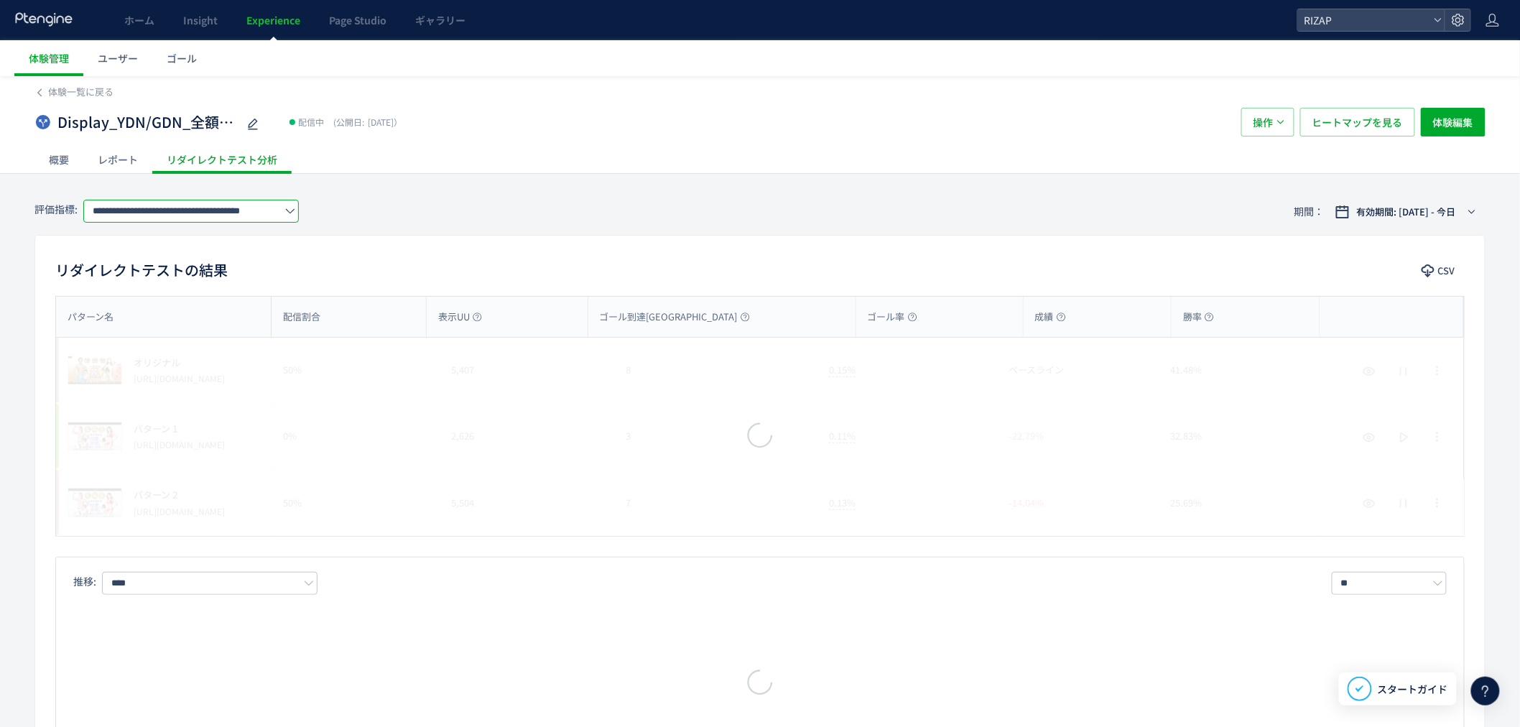
scroll to position [0, 25]
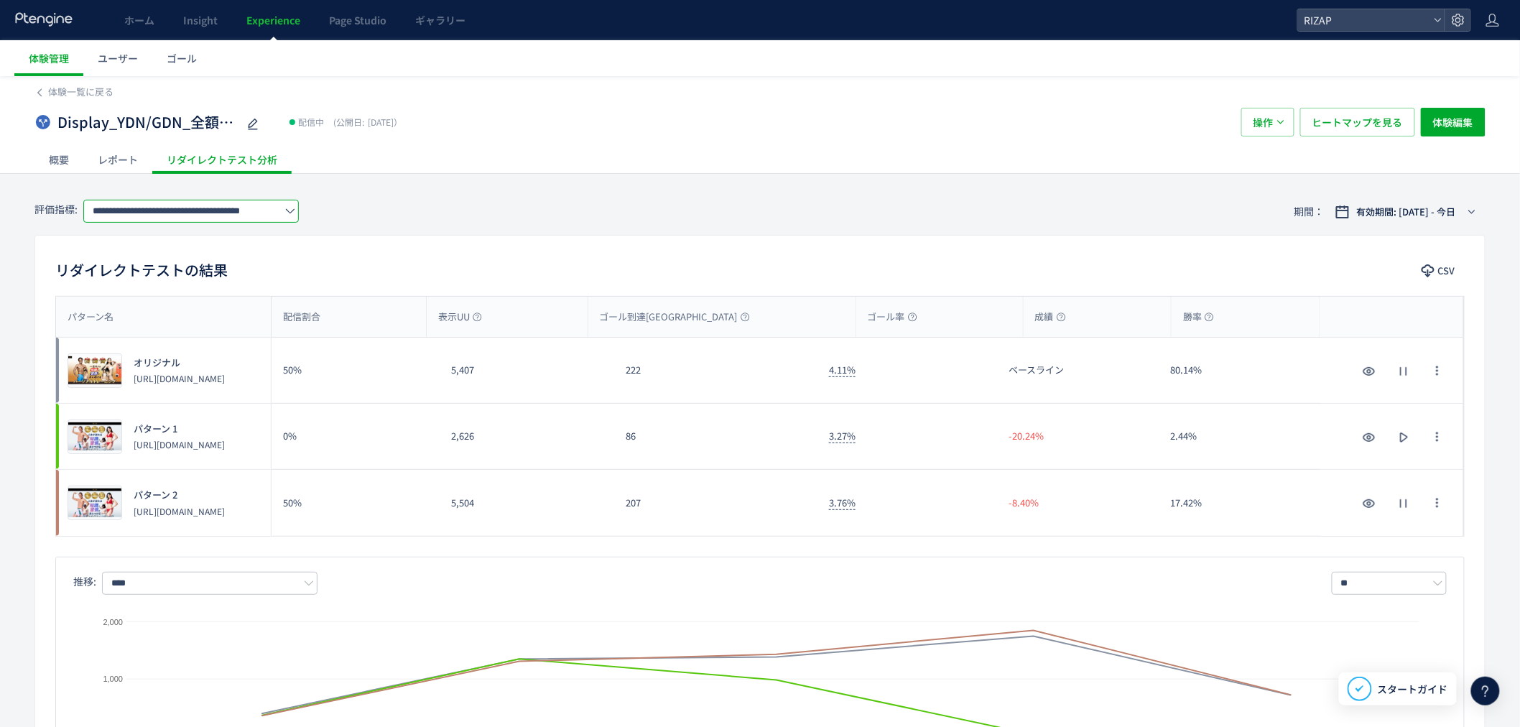
click at [174, 213] on input "**********" at bounding box center [191, 211] width 216 height 23
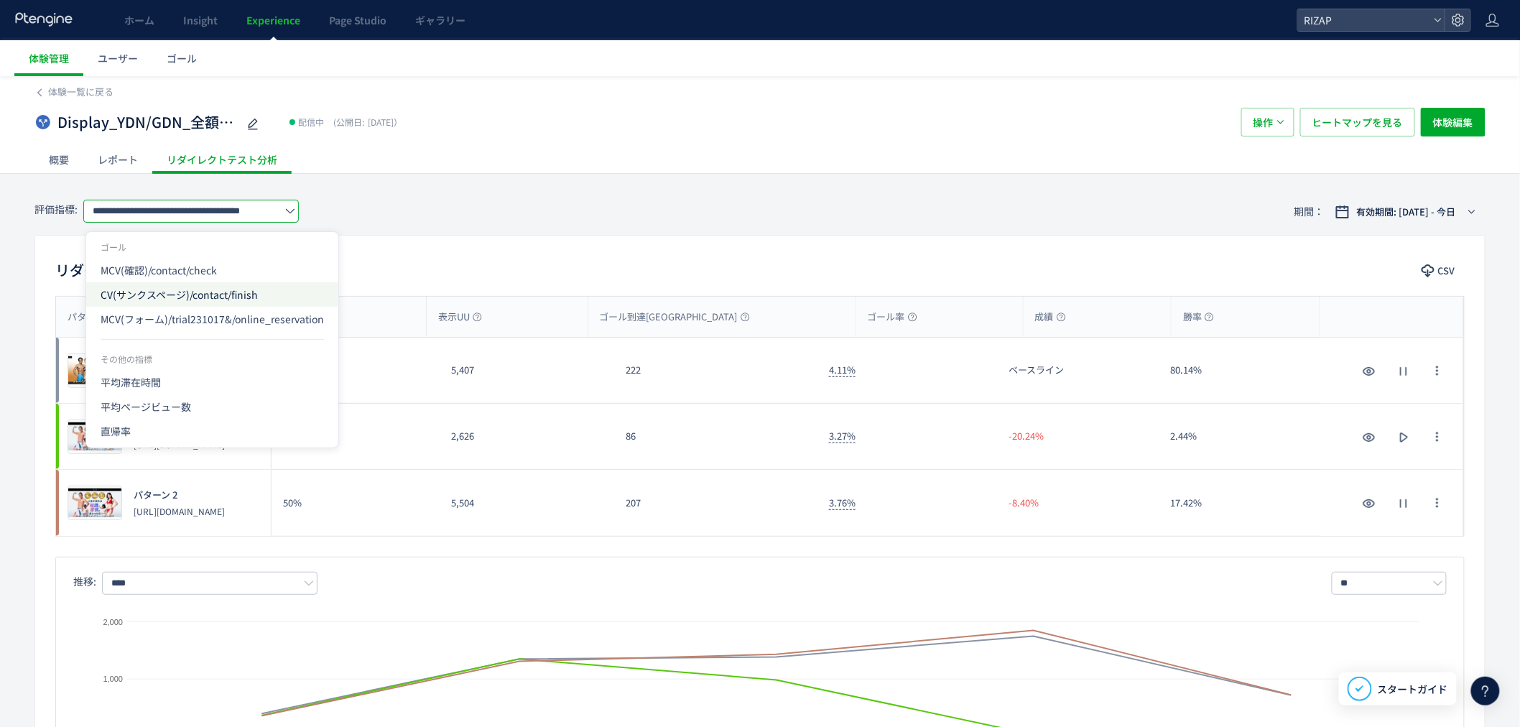
scroll to position [0, 0]
click at [178, 292] on span "CV(サンクスページ)/contact/finish" at bounding box center [212, 294] width 223 height 24
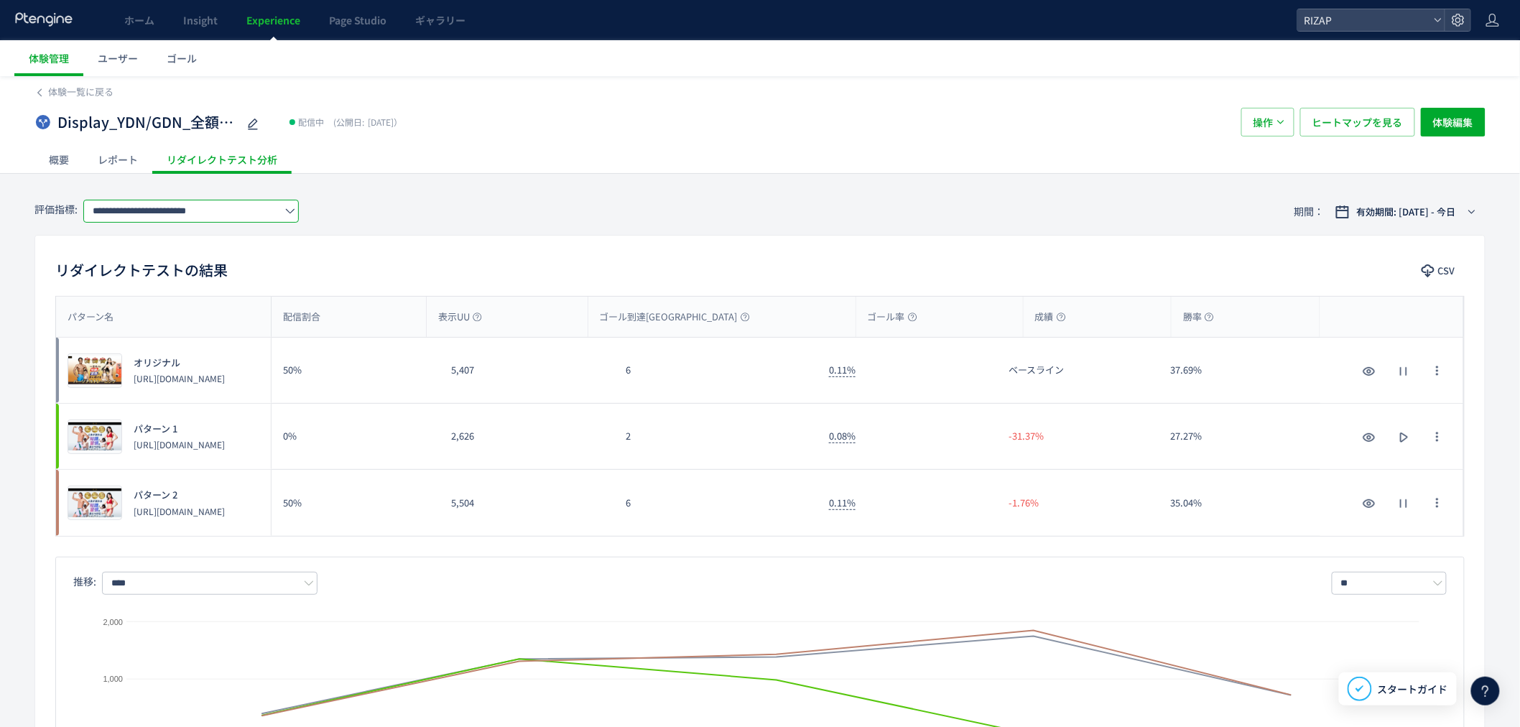
click at [189, 212] on input "**********" at bounding box center [191, 211] width 216 height 23
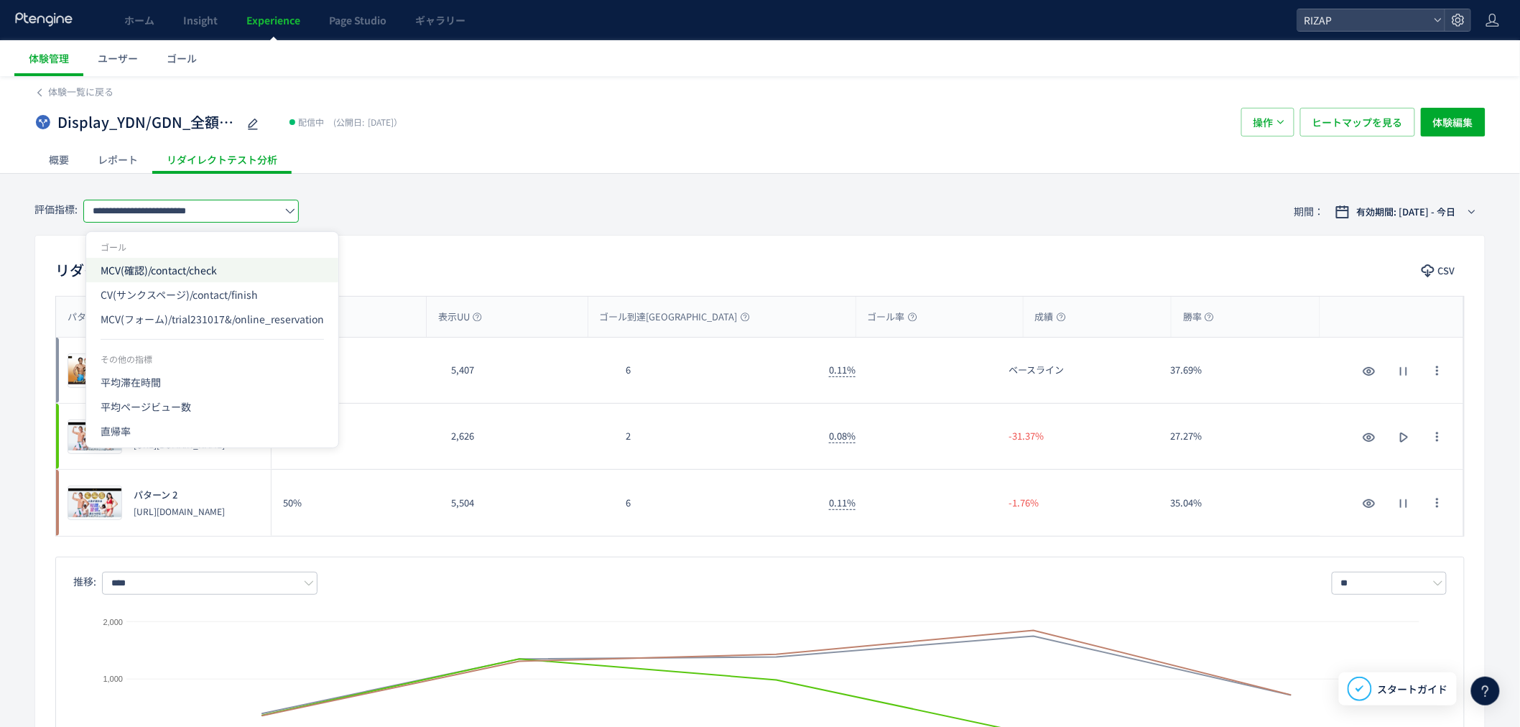
click at [158, 269] on span "MCV(確認)/contact/check" at bounding box center [212, 270] width 223 height 24
type input "**********"
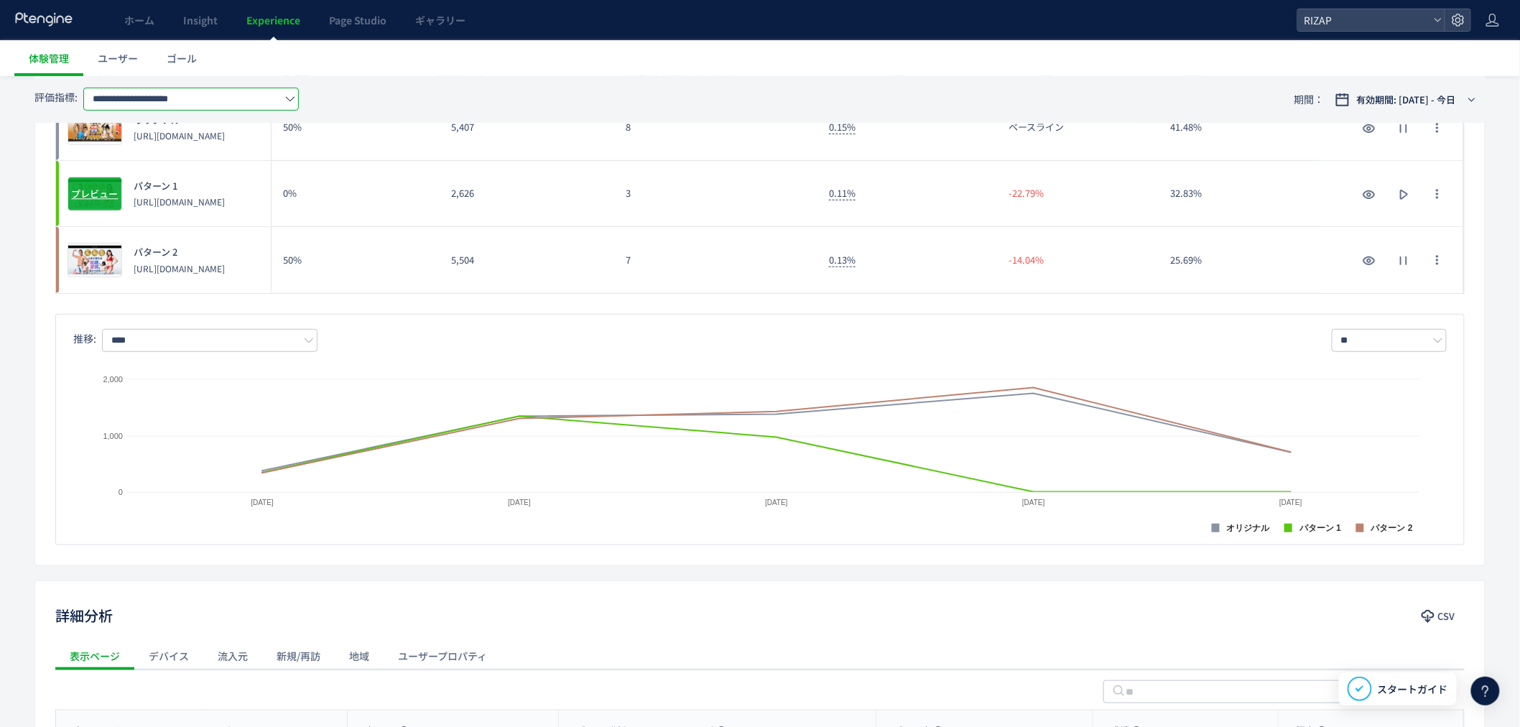
scroll to position [239, 0]
